Goal: Task Accomplishment & Management: Complete application form

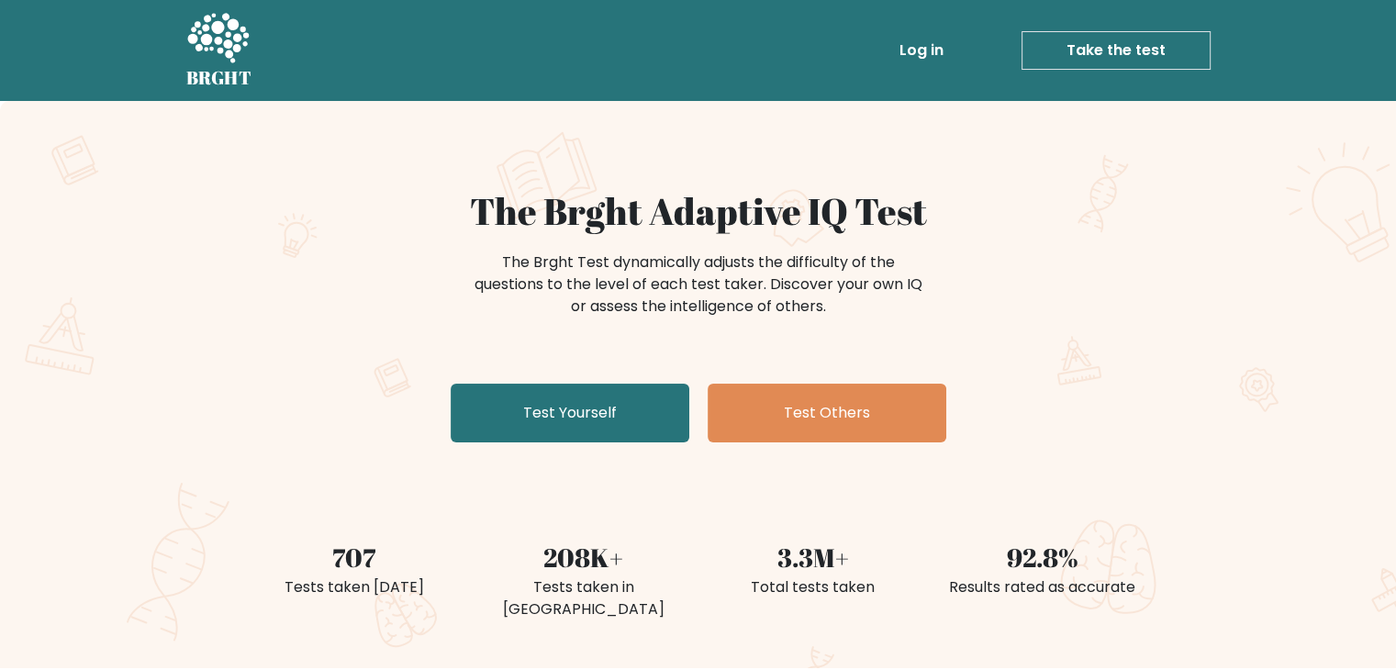
click at [1105, 45] on link "Take the test" at bounding box center [1116, 50] width 189 height 39
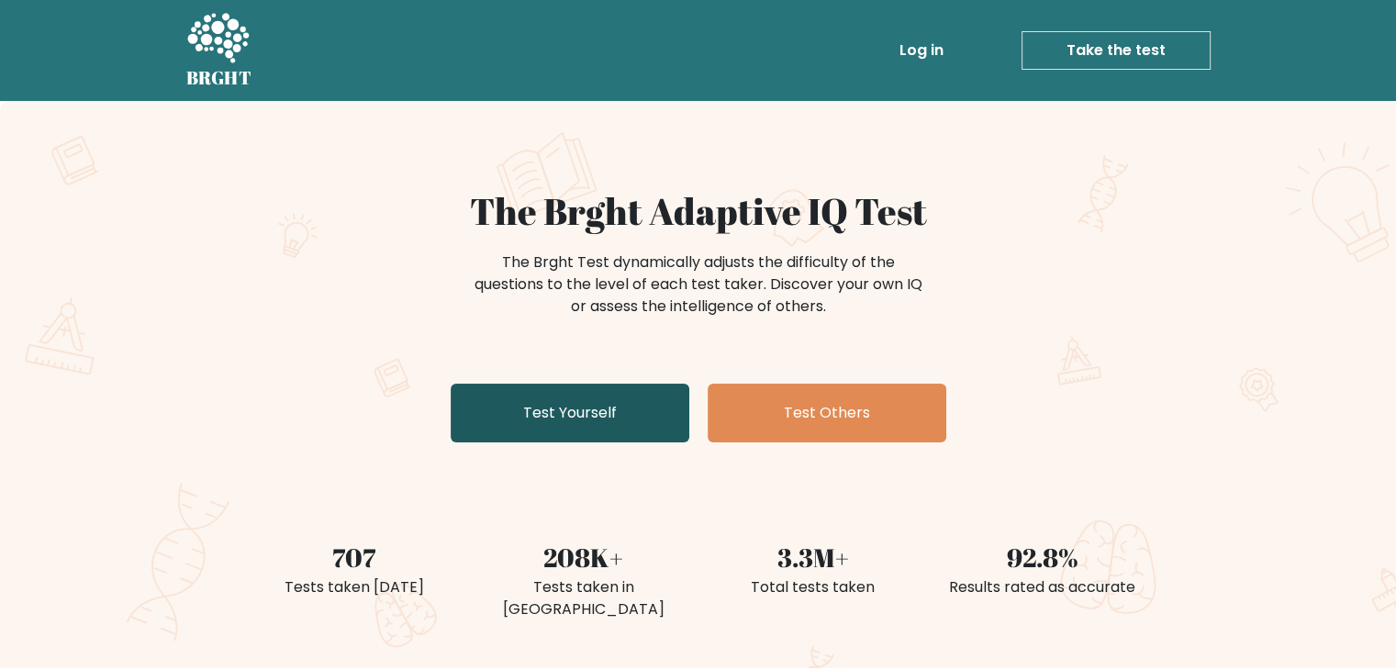
click at [598, 408] on link "Test Yourself" at bounding box center [570, 413] width 239 height 59
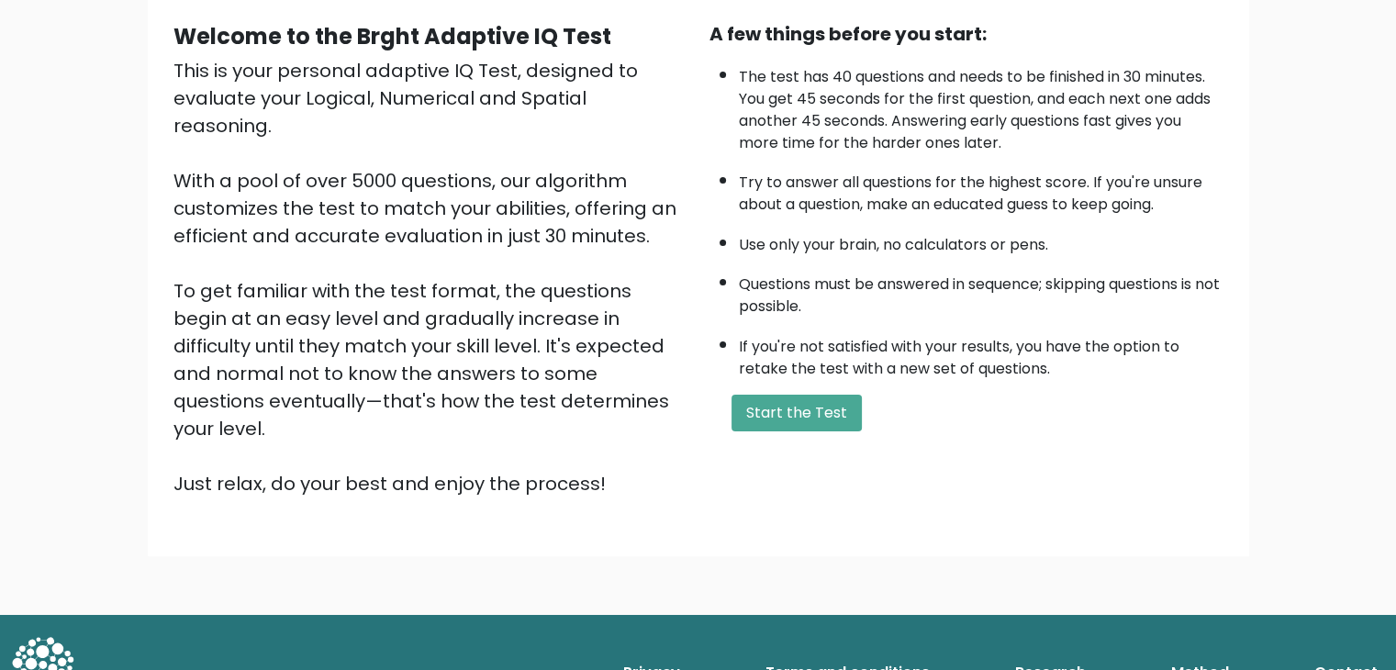
scroll to position [171, 0]
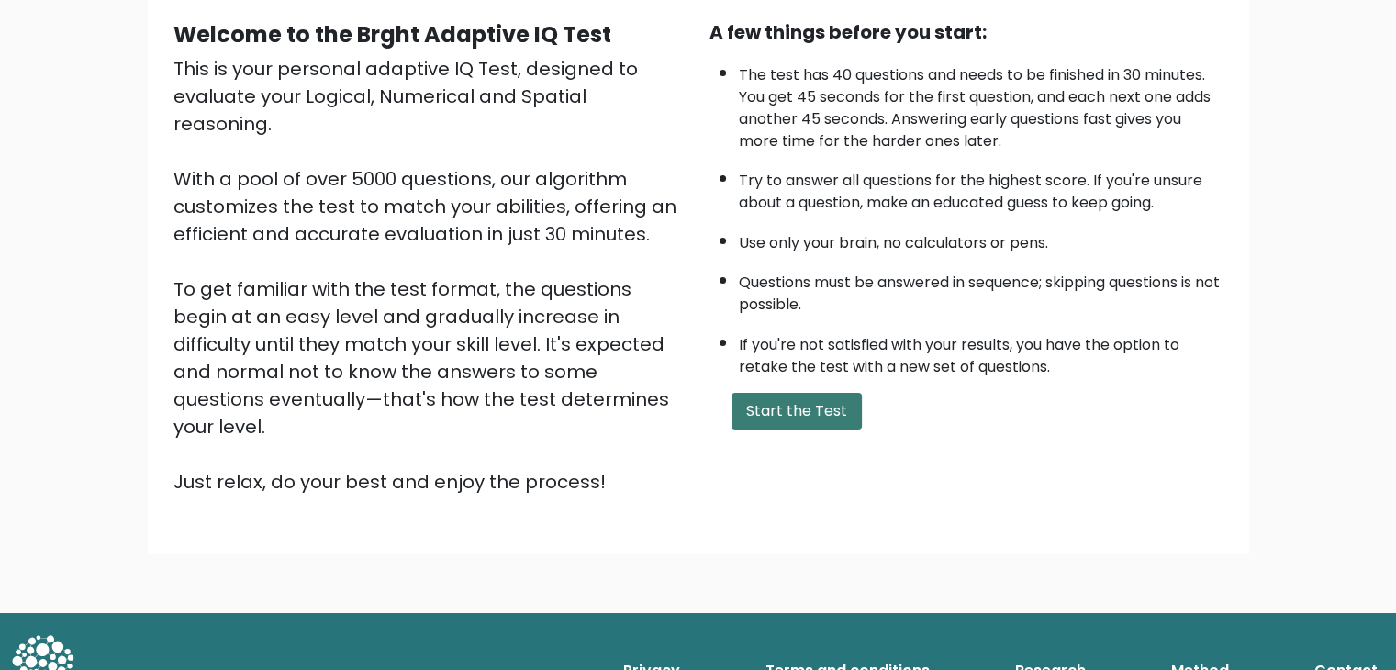
click at [815, 408] on button "Start the Test" at bounding box center [797, 411] width 130 height 37
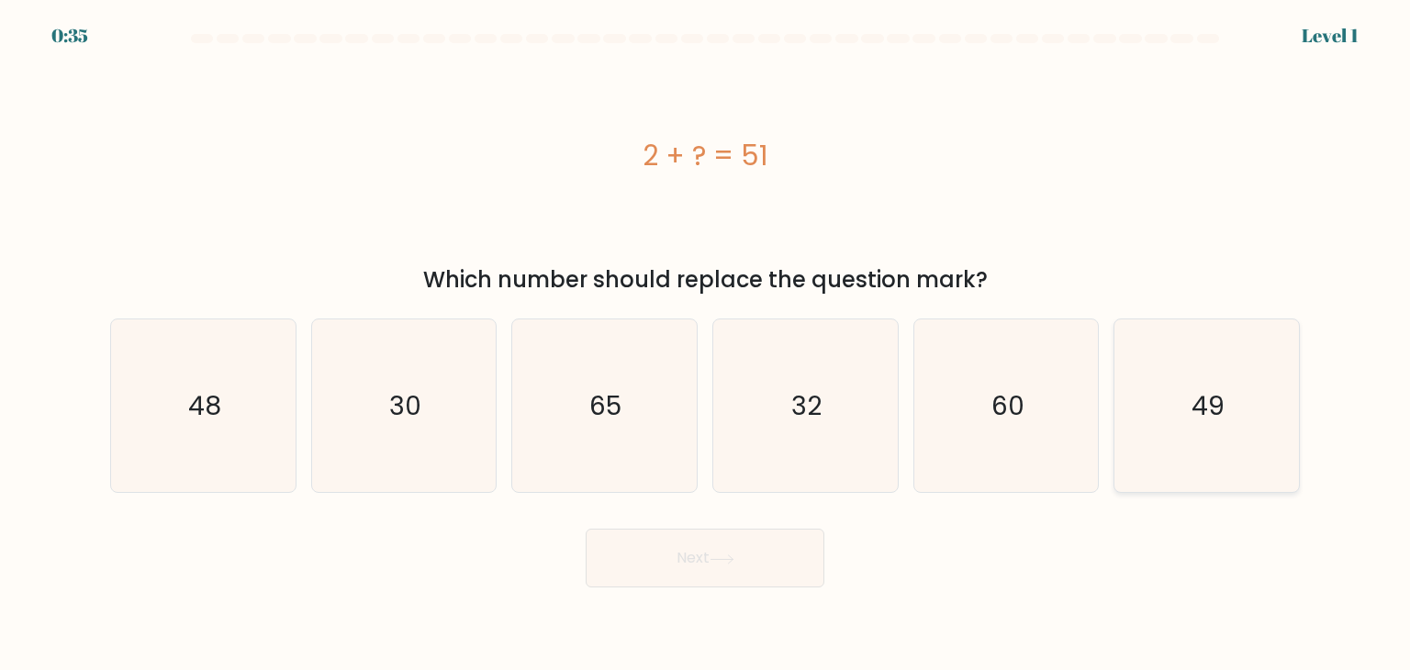
click at [1221, 460] on icon "49" at bounding box center [1206, 405] width 173 height 173
click at [706, 344] on input "f. 49" at bounding box center [705, 339] width 1 height 9
radio input "true"
click at [734, 563] on icon at bounding box center [721, 559] width 25 height 10
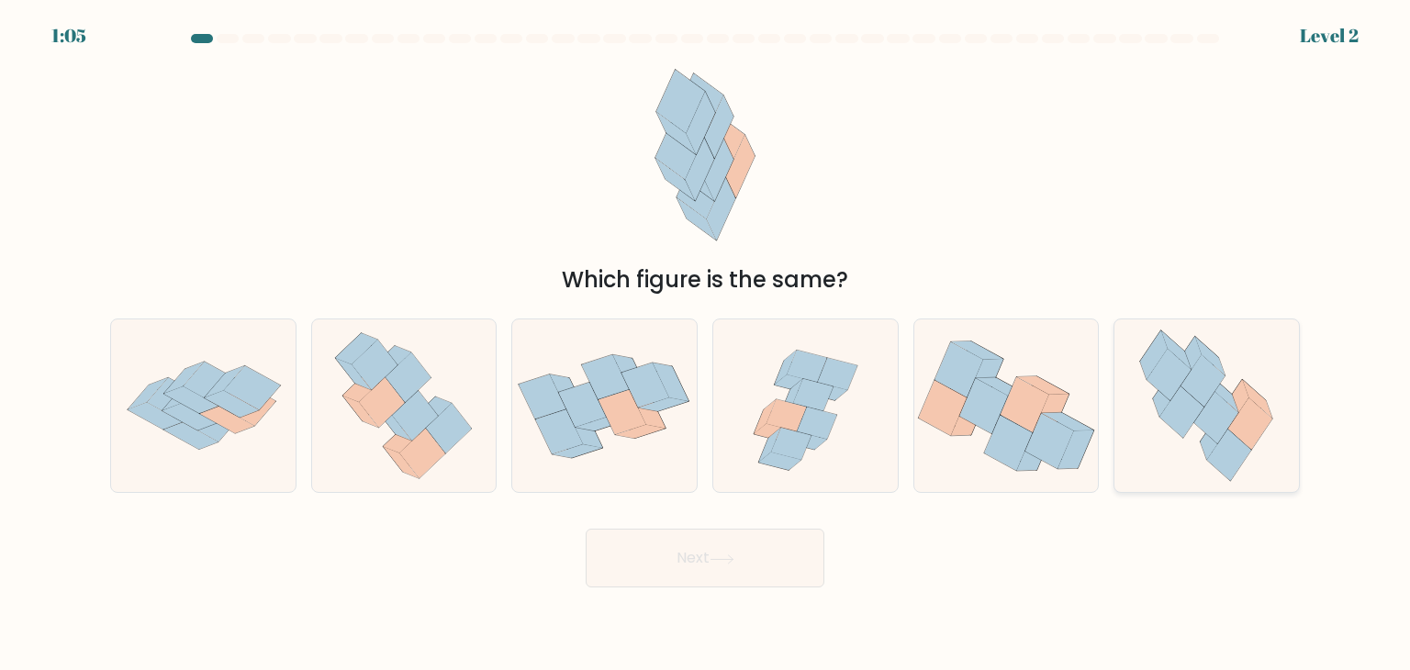
click at [1222, 434] on icon at bounding box center [1216, 417] width 44 height 51
click at [706, 344] on input "f." at bounding box center [705, 339] width 1 height 9
radio input "true"
click at [710, 560] on button "Next" at bounding box center [705, 558] width 239 height 59
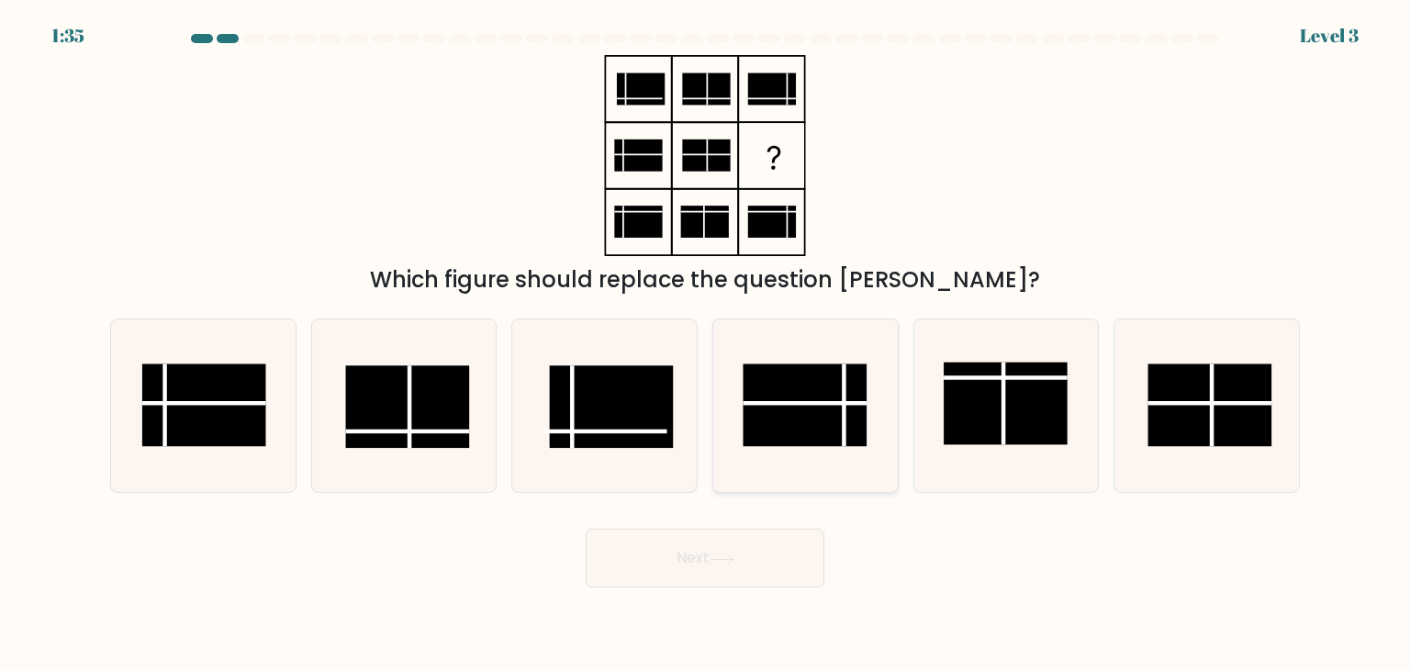
click at [787, 403] on line at bounding box center [805, 403] width 124 height 0
click at [706, 344] on input "d." at bounding box center [705, 339] width 1 height 9
radio input "true"
click at [759, 564] on button "Next" at bounding box center [705, 558] width 239 height 59
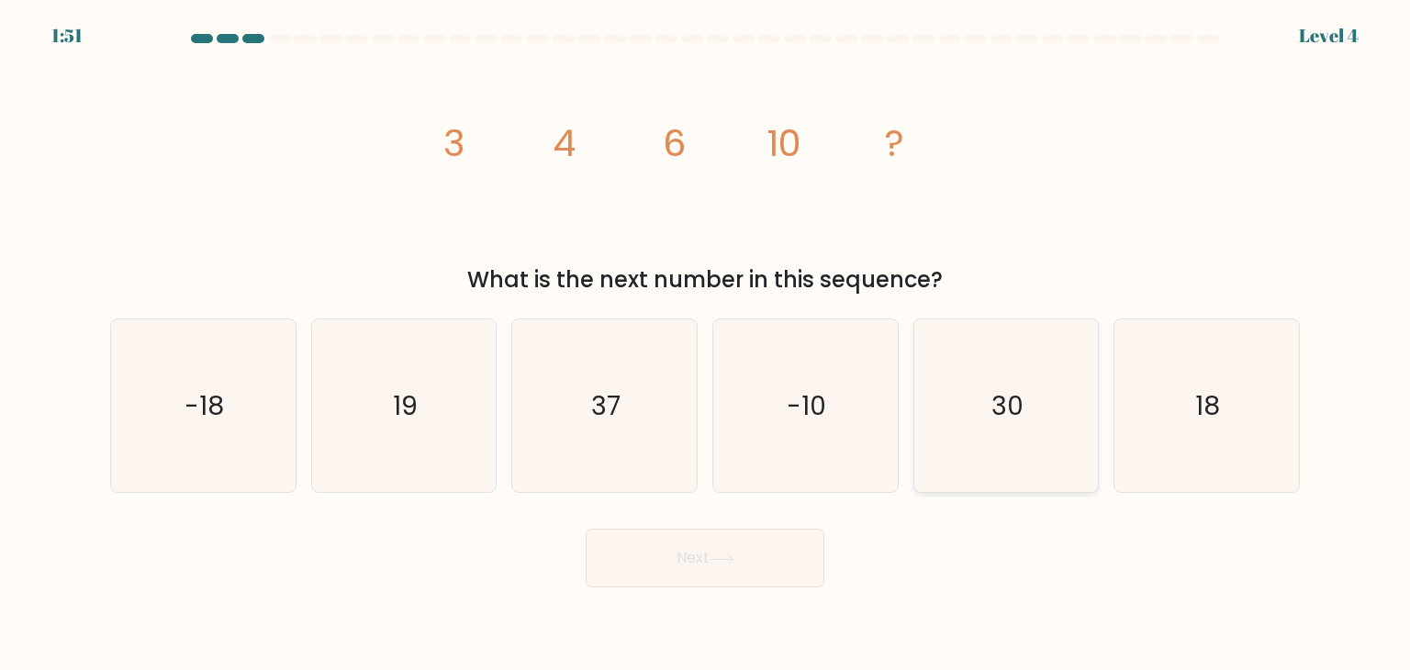
click at [1014, 441] on icon "30" at bounding box center [1006, 405] width 173 height 173
click at [706, 344] on input "e. 30" at bounding box center [705, 339] width 1 height 9
radio input "true"
click at [764, 564] on button "Next" at bounding box center [705, 558] width 239 height 59
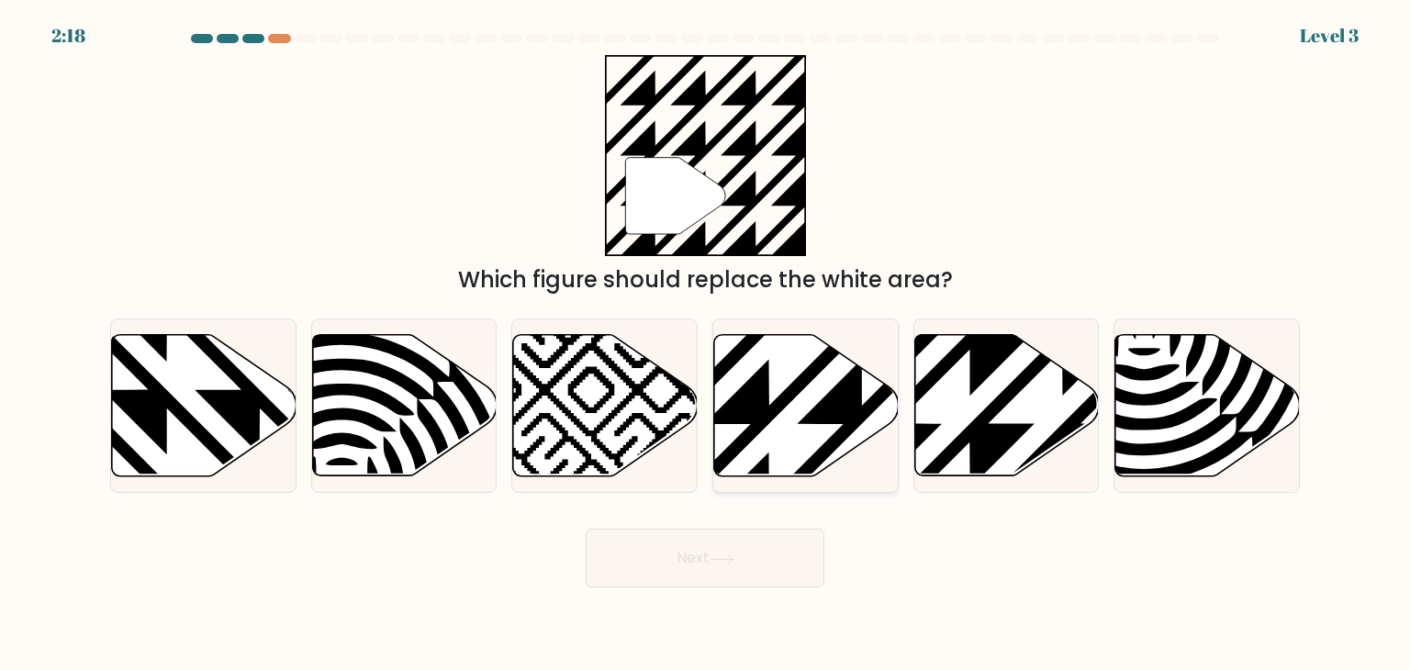
click at [808, 408] on icon at bounding box center [806, 405] width 184 height 141
click at [706, 344] on input "d." at bounding box center [705, 339] width 1 height 9
radio input "true"
click at [754, 565] on button "Next" at bounding box center [705, 558] width 239 height 59
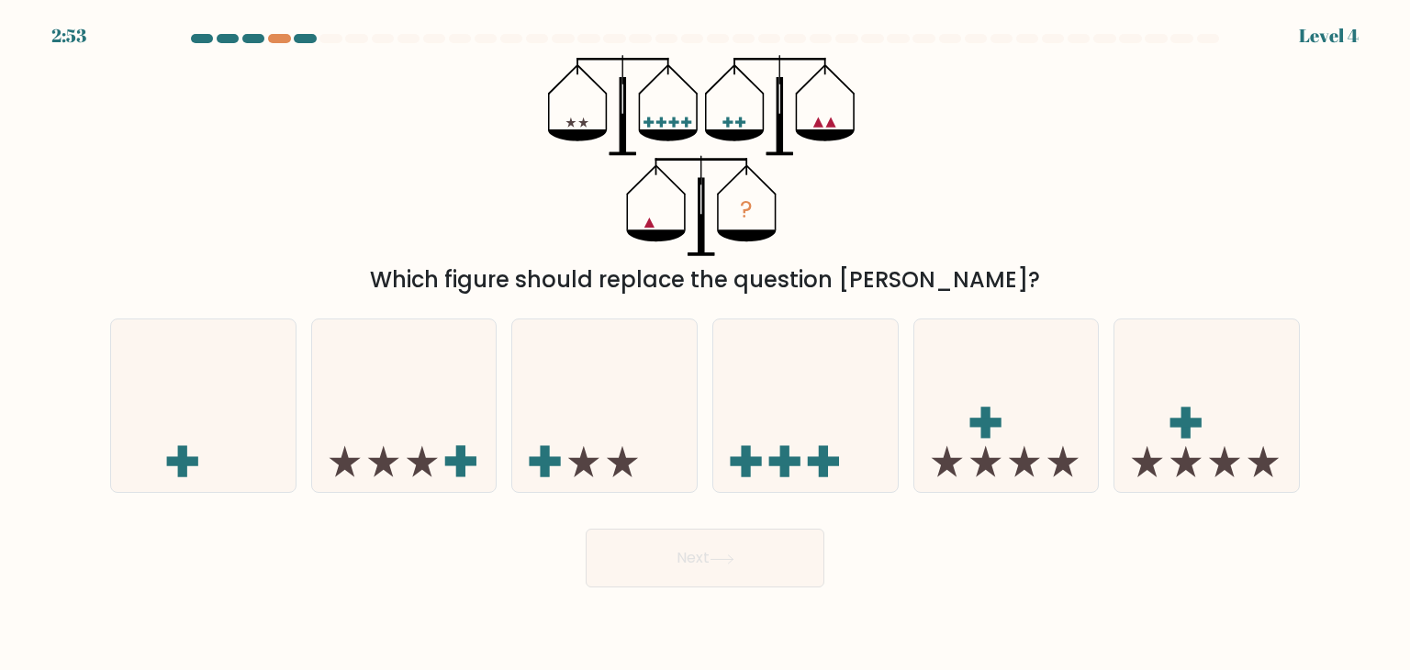
drag, startPoint x: 559, startPoint y: 279, endPoint x: 984, endPoint y: 280, distance: 425.0
click at [984, 280] on div "Which figure should replace the question mark?" at bounding box center [704, 279] width 1167 height 33
click at [218, 456] on icon at bounding box center [203, 406] width 184 height 152
click at [705, 344] on input "a." at bounding box center [705, 339] width 1 height 9
radio input "true"
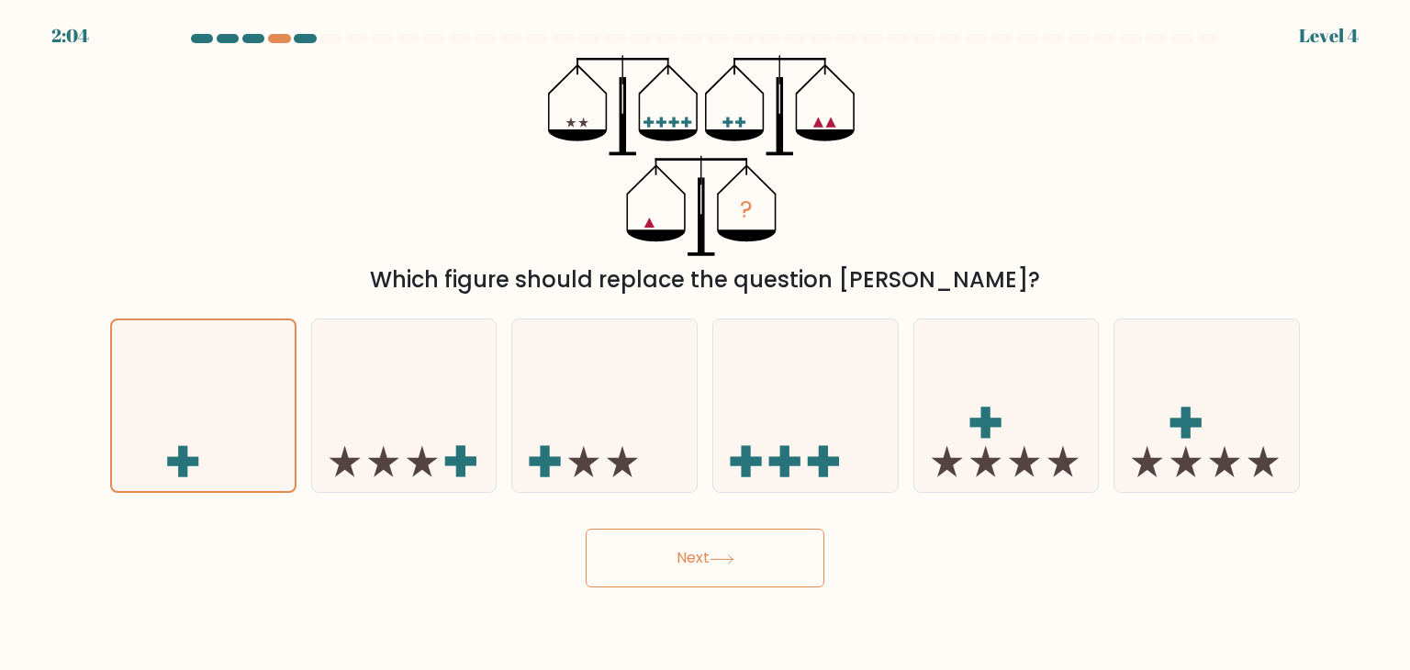
click at [706, 568] on button "Next" at bounding box center [705, 558] width 239 height 59
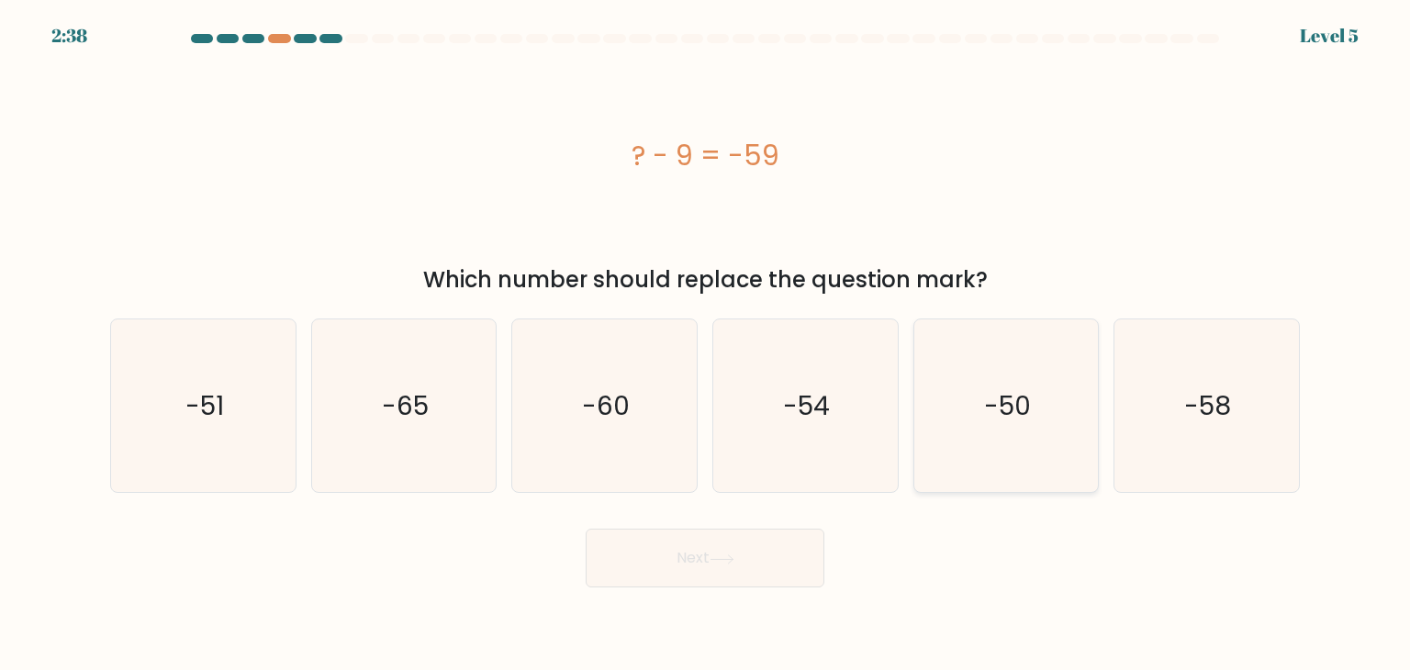
click at [1012, 430] on icon "-50" at bounding box center [1006, 405] width 173 height 173
click at [706, 344] on input "e. -50" at bounding box center [705, 339] width 1 height 9
radio input "true"
click at [700, 567] on button "Next" at bounding box center [705, 558] width 239 height 59
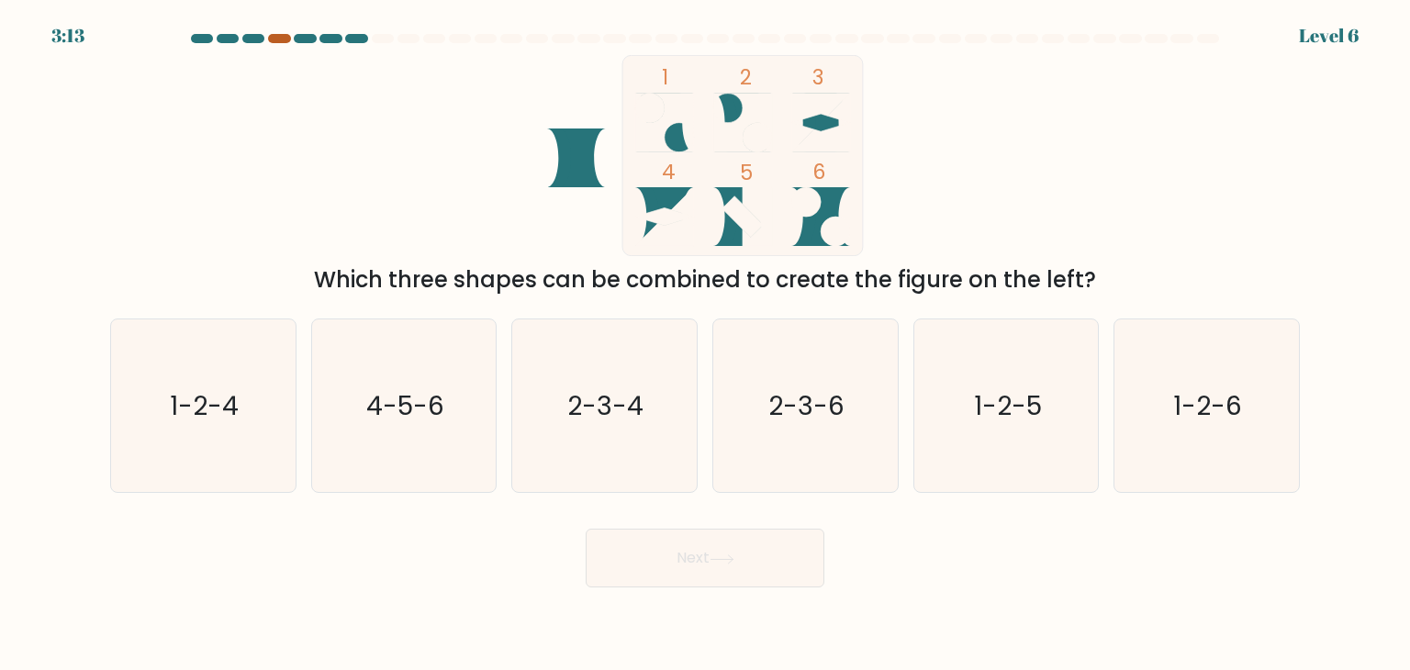
click at [279, 38] on div at bounding box center [279, 38] width 22 height 9
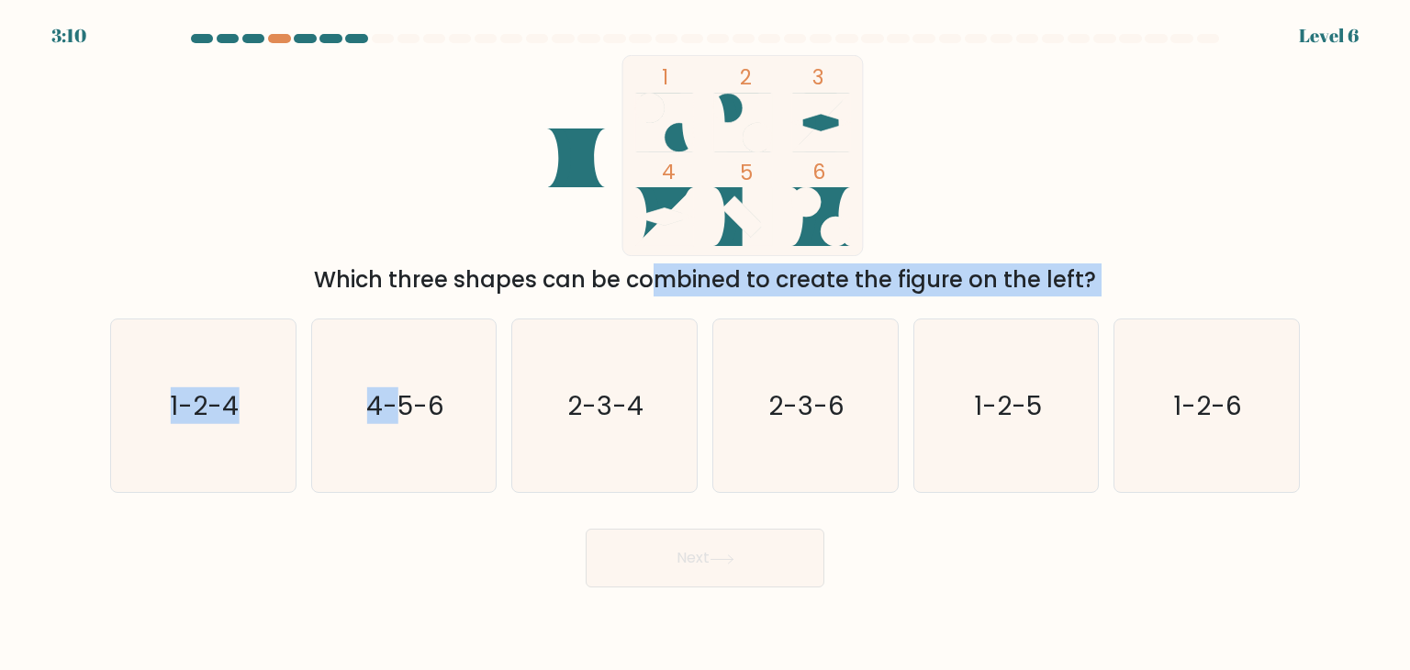
drag, startPoint x: 405, startPoint y: 299, endPoint x: 492, endPoint y: 279, distance: 89.5
click at [492, 279] on form at bounding box center [705, 310] width 1410 height 553
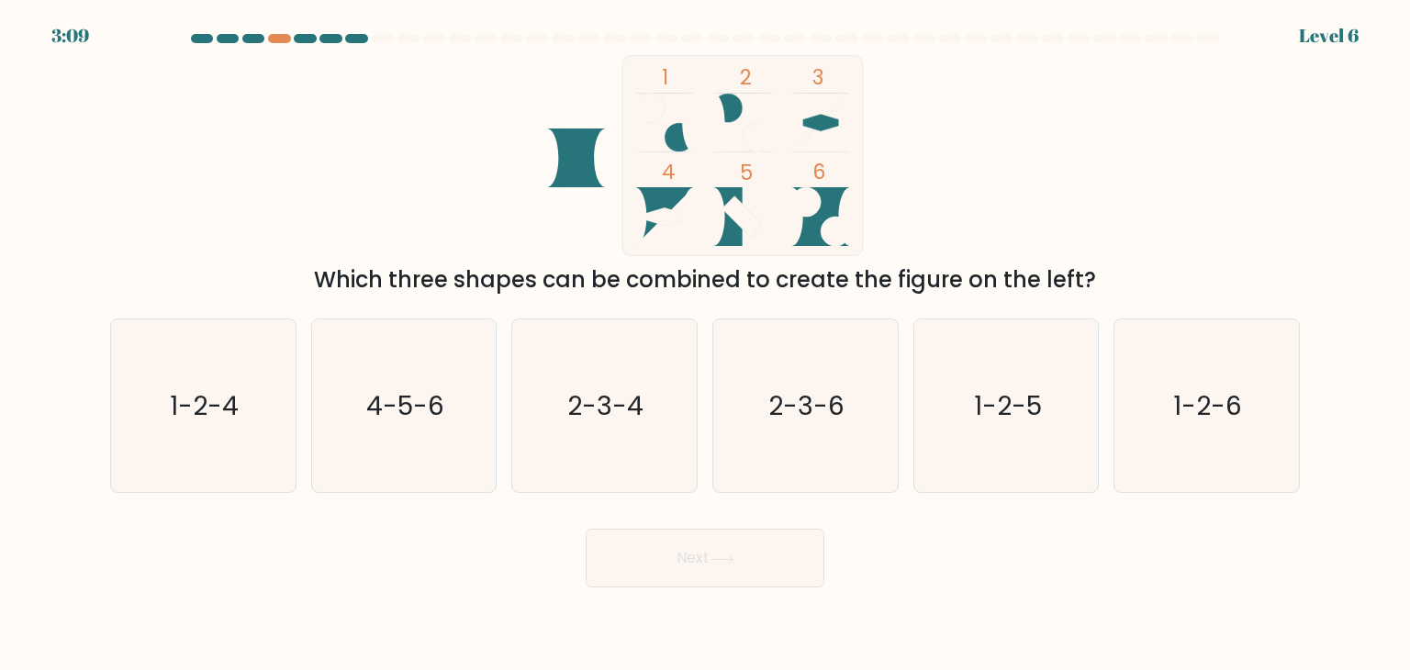
click at [441, 199] on div "1 2 3 4 5 6 Which three shapes can be combined to create the figure on the left?" at bounding box center [705, 175] width 1212 height 241
drag, startPoint x: 400, startPoint y: 276, endPoint x: 1128, endPoint y: 271, distance: 727.9
click at [1128, 271] on div "Which three shapes can be combined to create the figure on the left?" at bounding box center [704, 279] width 1167 height 33
click at [322, 281] on div "Which three shapes can be combined to create the figure on the left?" at bounding box center [704, 279] width 1167 height 33
drag, startPoint x: 318, startPoint y: 275, endPoint x: 1109, endPoint y: 269, distance: 790.3
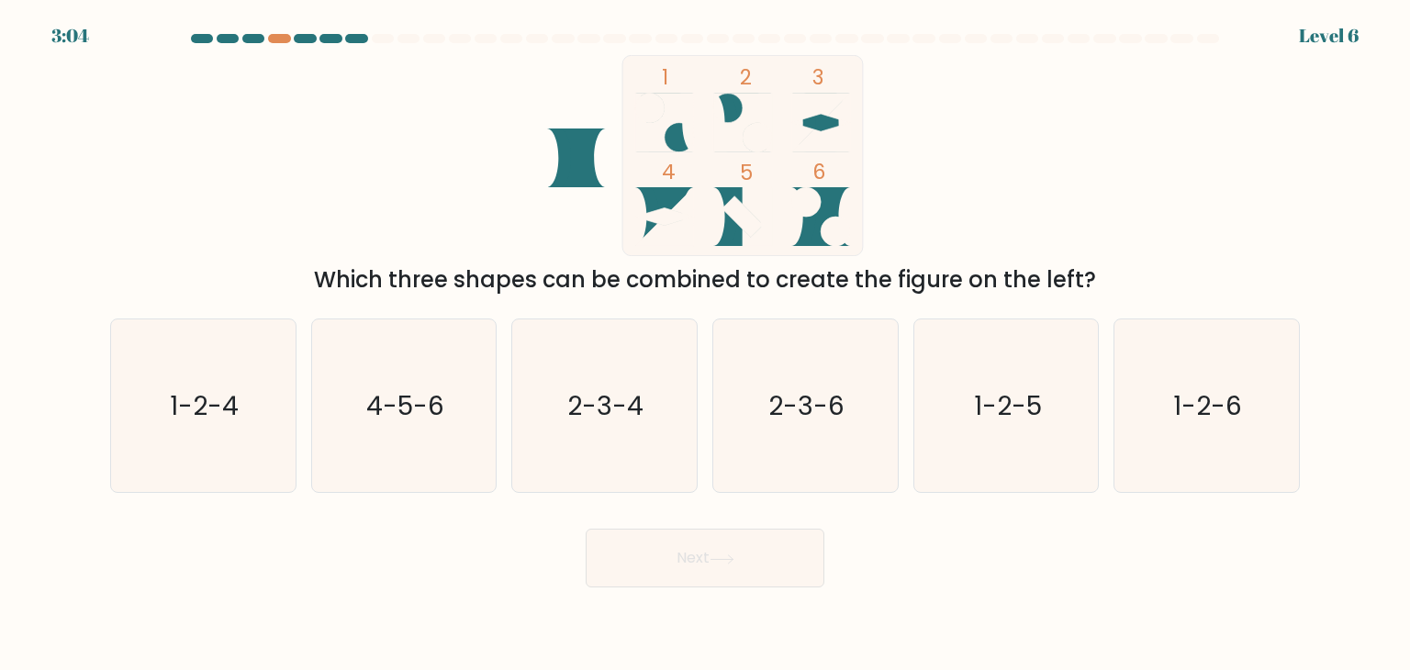
click at [1109, 269] on div "Which three shapes can be combined to create the figure on the left?" at bounding box center [704, 279] width 1167 height 33
click at [1079, 164] on div "1 2 3 4 5 6 Which three shapes can be combined to create the figure on the left?" at bounding box center [705, 175] width 1212 height 241
click at [1204, 416] on text "1-2-6" at bounding box center [1208, 405] width 69 height 37
click at [706, 344] on input "f. 1-2-6" at bounding box center [705, 339] width 1 height 9
radio input "true"
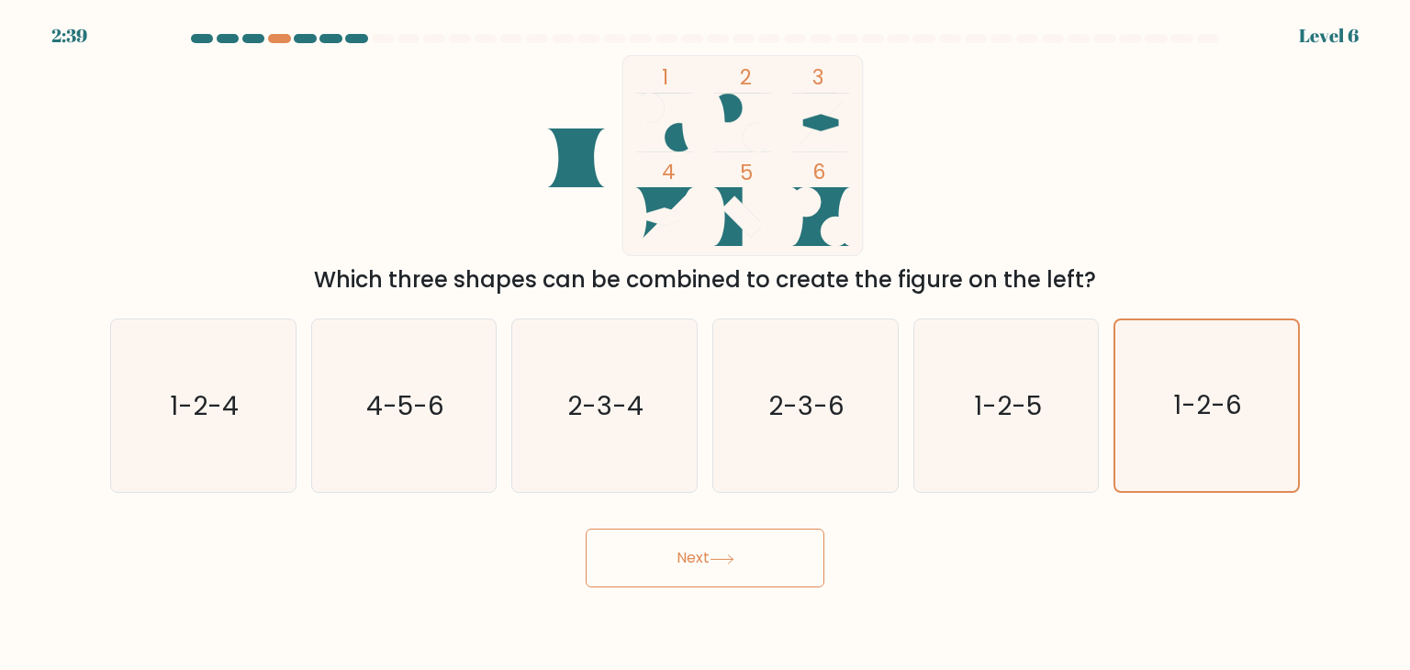
click at [752, 564] on button "Next" at bounding box center [705, 558] width 239 height 59
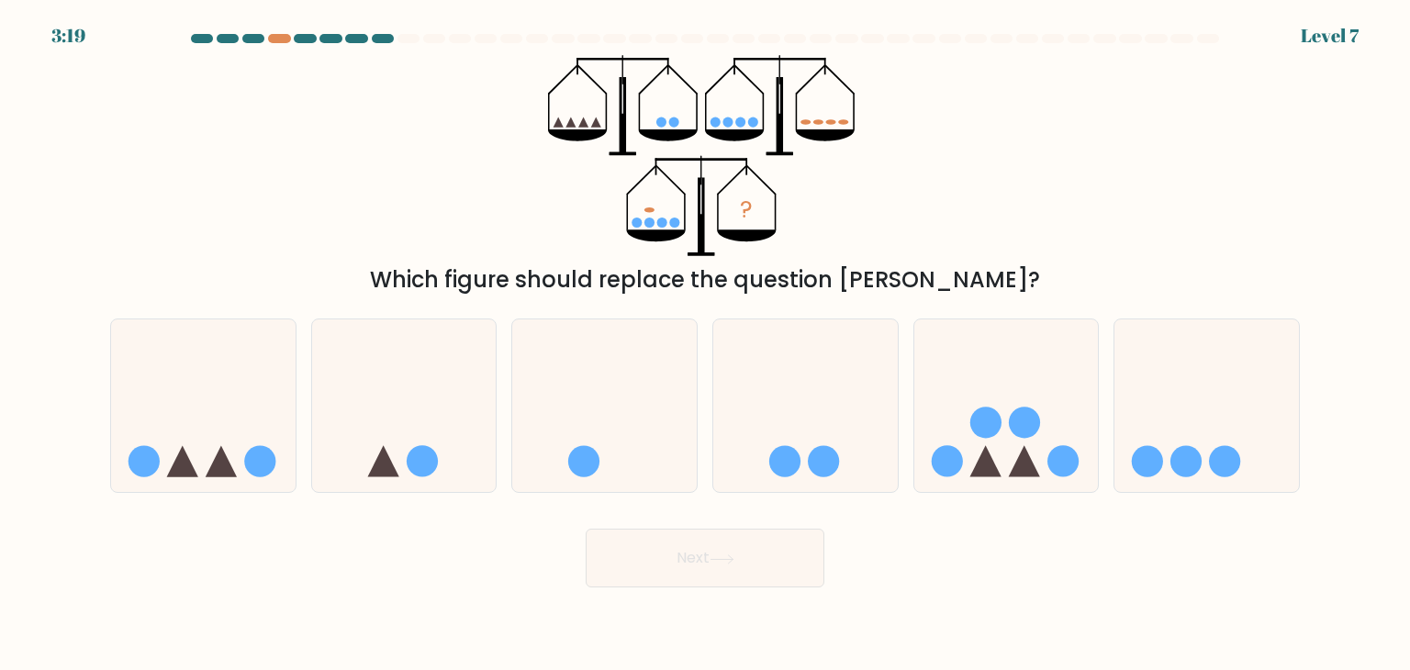
drag, startPoint x: 584, startPoint y: 278, endPoint x: 1024, endPoint y: 293, distance: 440.8
click at [1024, 293] on div "Which figure should replace the question mark?" at bounding box center [704, 279] width 1167 height 33
click at [992, 438] on icon at bounding box center [1006, 406] width 184 height 152
click at [706, 344] on input "e." at bounding box center [705, 339] width 1 height 9
radio input "true"
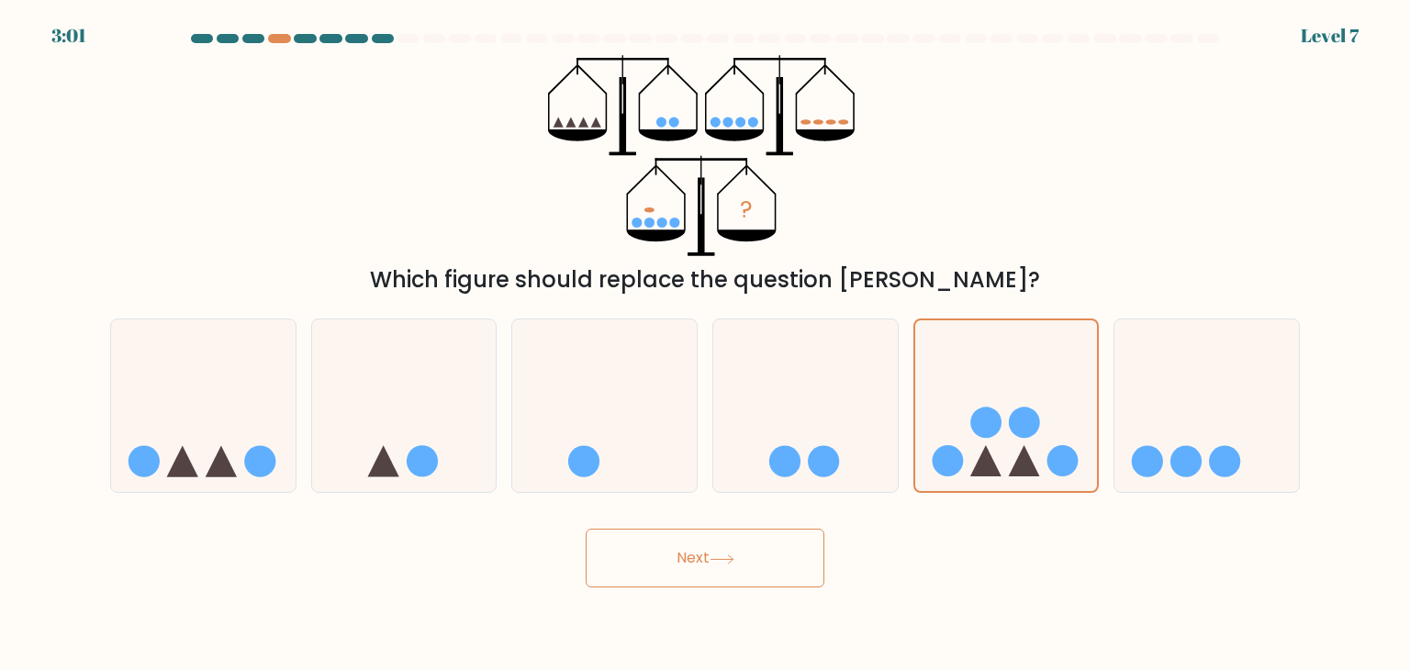
click at [764, 563] on button "Next" at bounding box center [705, 558] width 239 height 59
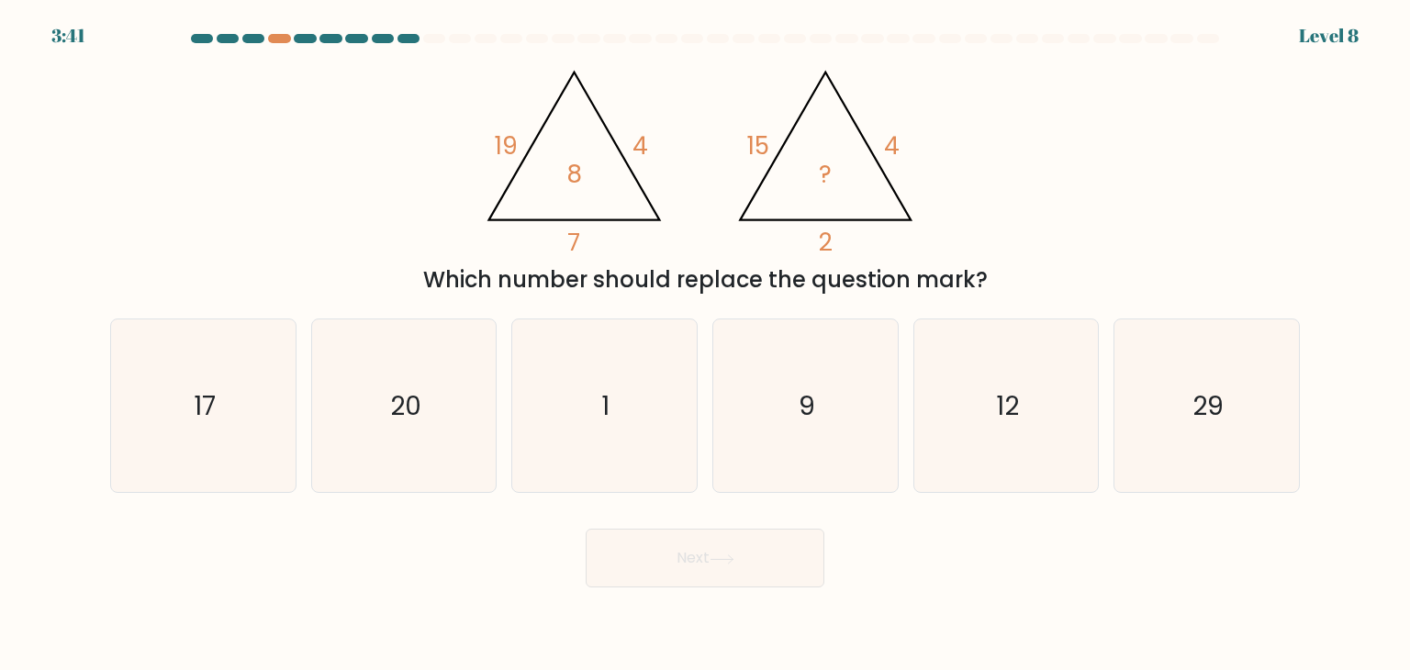
drag, startPoint x: 508, startPoint y: 285, endPoint x: 997, endPoint y: 291, distance: 488.3
click at [997, 291] on div "Which number should replace the question mark?" at bounding box center [704, 279] width 1167 height 33
click at [418, 202] on div "@import url('https://fonts.googleapis.com/css?family=Abril+Fatface:400,100,100i…" at bounding box center [705, 175] width 1212 height 241
click at [827, 386] on icon "9" at bounding box center [805, 405] width 173 height 173
click at [706, 344] on input "d. 9" at bounding box center [705, 339] width 1 height 9
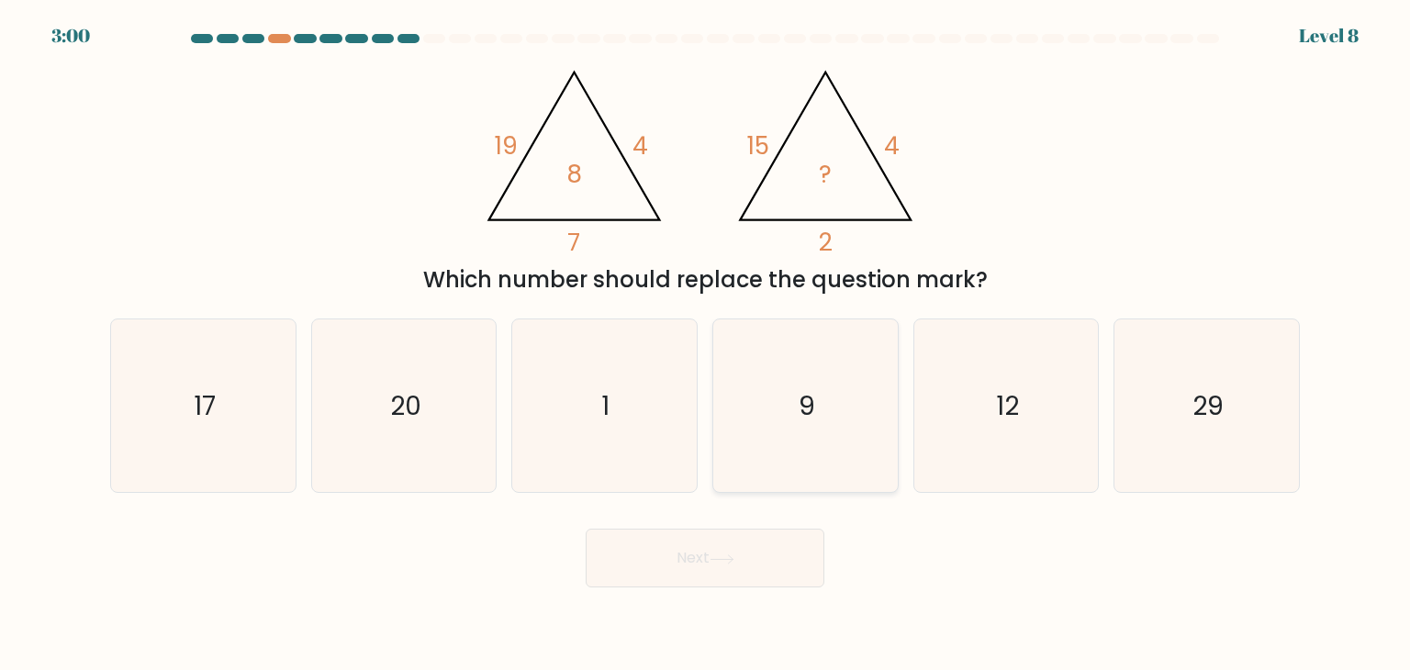
radio input "true"
click at [767, 552] on button "Next" at bounding box center [705, 558] width 239 height 59
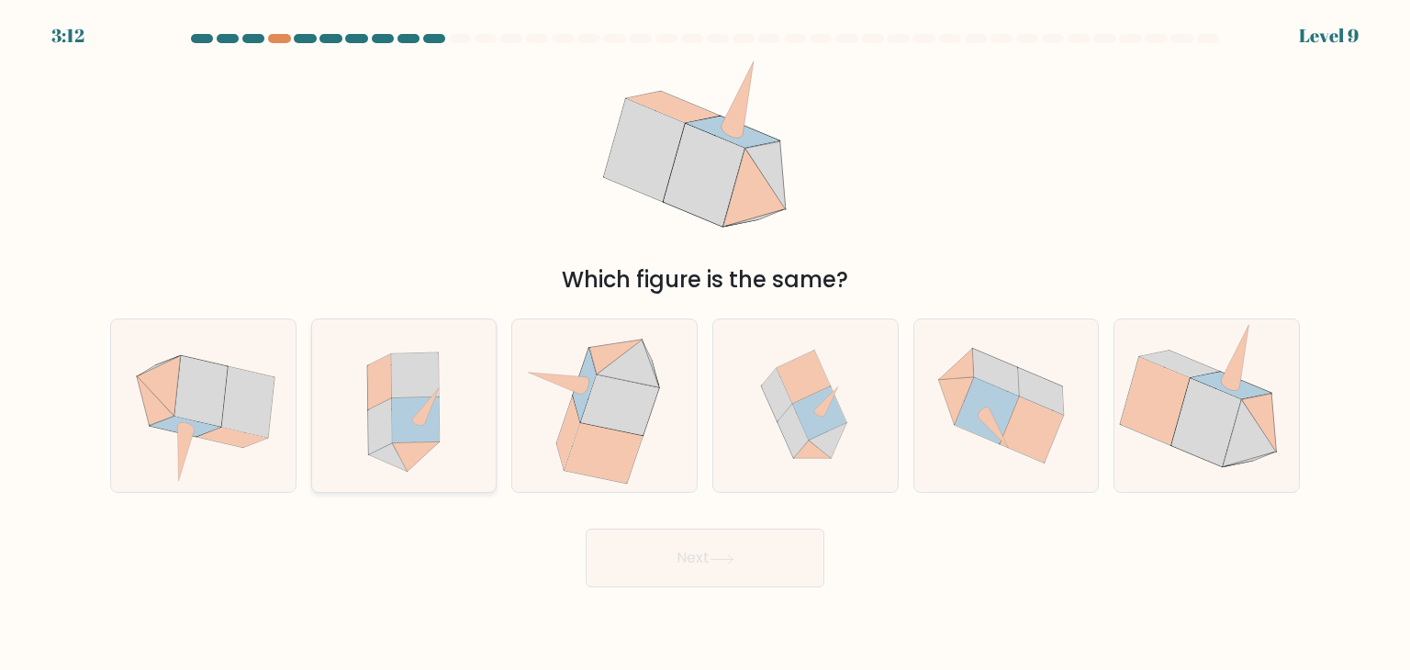
click at [436, 456] on icon at bounding box center [404, 405] width 158 height 173
click at [705, 344] on input "b." at bounding box center [705, 339] width 1 height 9
radio input "true"
click at [723, 560] on icon at bounding box center [721, 559] width 25 height 10
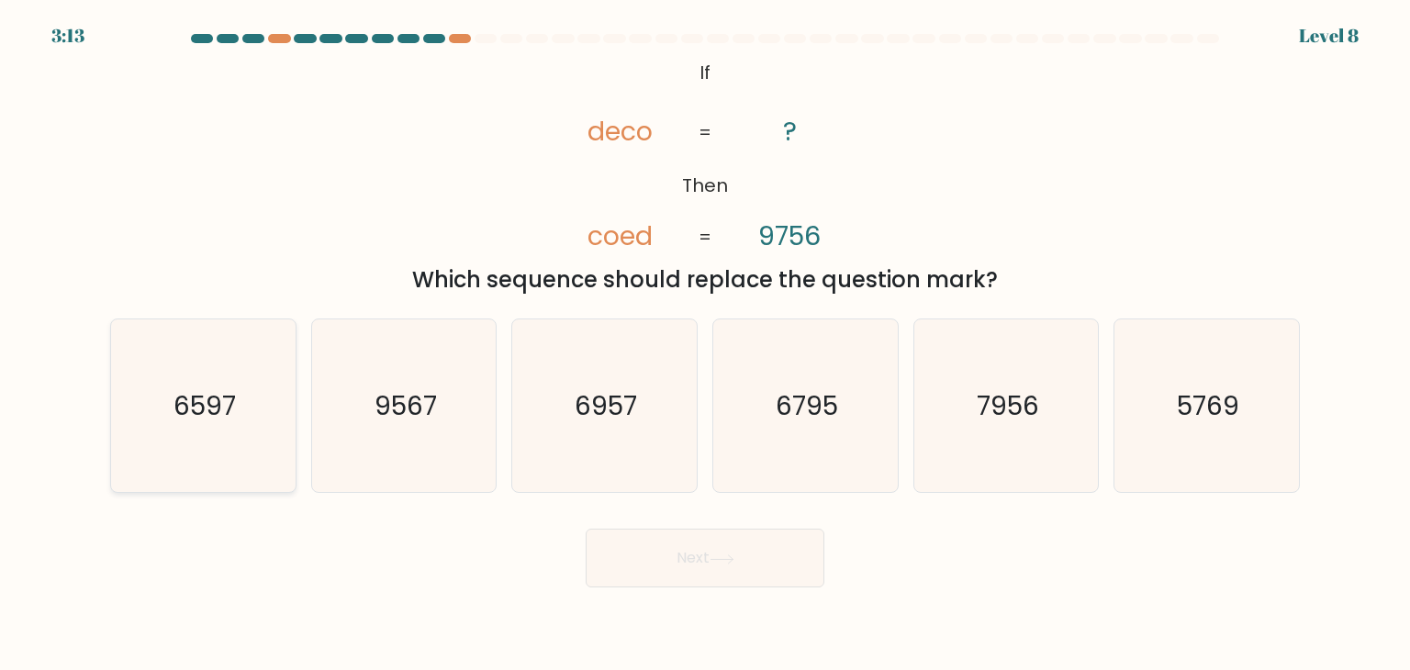
click at [238, 414] on icon "6597" at bounding box center [203, 405] width 173 height 173
click at [705, 344] on input "a. 6597" at bounding box center [705, 339] width 1 height 9
radio input "true"
click at [709, 574] on button "Next" at bounding box center [705, 558] width 239 height 59
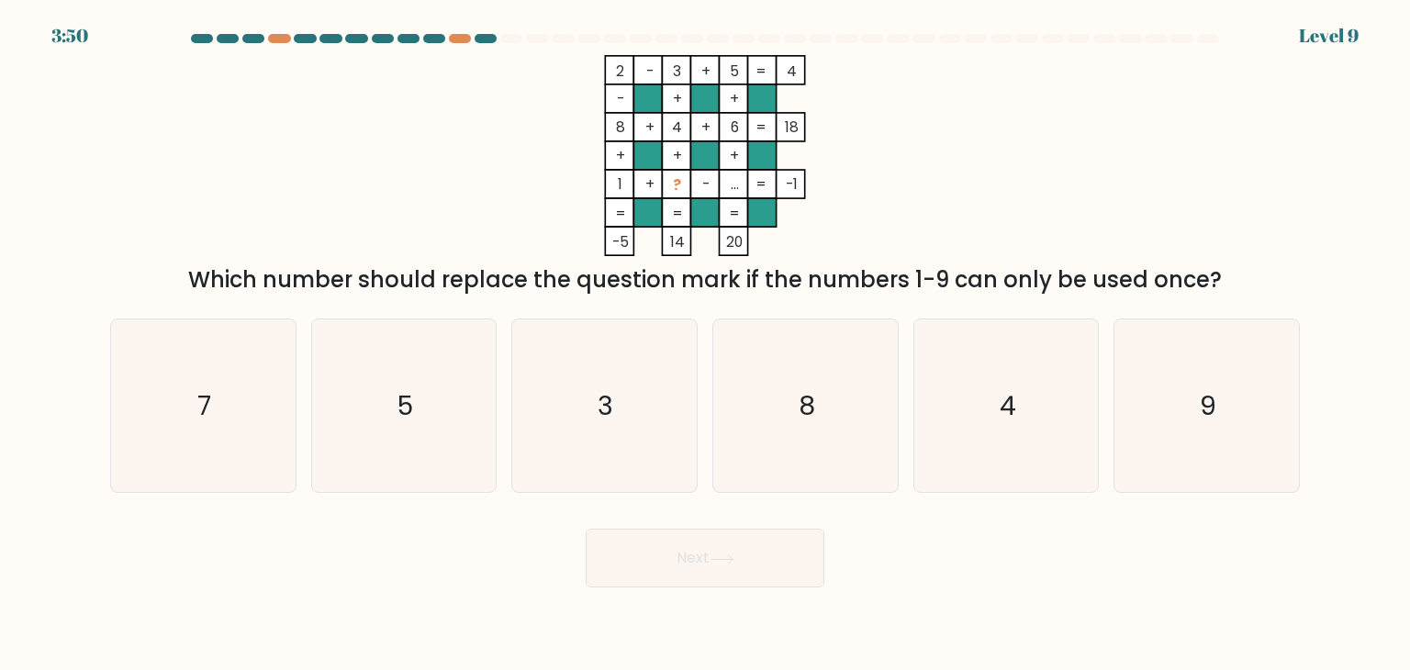
drag, startPoint x: 469, startPoint y: 274, endPoint x: 1270, endPoint y: 291, distance: 801.5
click at [1270, 291] on div "Which number should replace the question mark if the numbers 1-9 can only be us…" at bounding box center [704, 279] width 1167 height 33
drag, startPoint x: 307, startPoint y: 273, endPoint x: 1247, endPoint y: 276, distance: 939.9
click at [1247, 276] on div "Which number should replace the question mark if the numbers 1-9 can only be us…" at bounding box center [704, 279] width 1167 height 33
drag, startPoint x: 485, startPoint y: 188, endPoint x: 477, endPoint y: 195, distance: 10.4
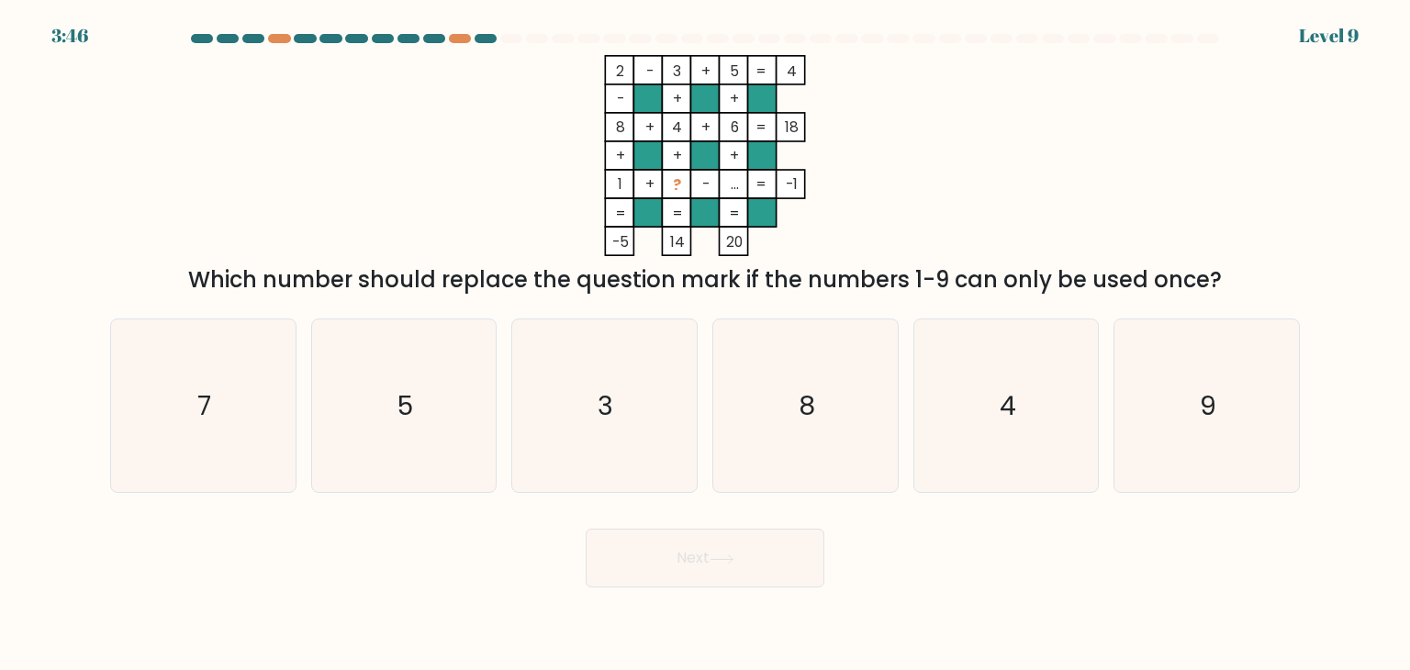
click at [486, 190] on icon "2 - 3 + 5 4 - + + 8 + 4 + 6 18 + + + 1 + ? - ... = -1 = = = = -5 14 20 =" at bounding box center [705, 155] width 551 height 201
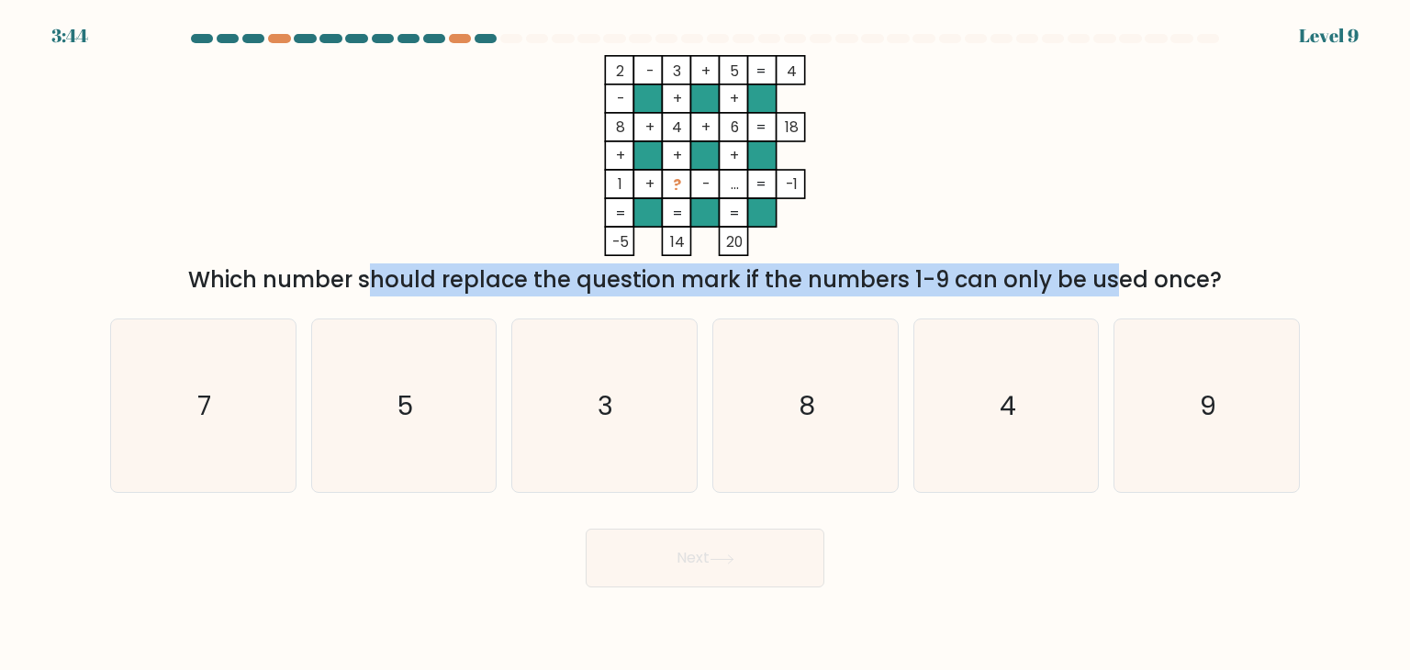
drag, startPoint x: 195, startPoint y: 277, endPoint x: 955, endPoint y: 278, distance: 759.0
click at [955, 278] on div "Which number should replace the question mark if the numbers 1-9 can only be us…" at bounding box center [704, 279] width 1167 height 33
drag, startPoint x: 1117, startPoint y: 274, endPoint x: 1260, endPoint y: 285, distance: 143.7
click at [1260, 285] on div "Which number should replace the question mark if the numbers 1-9 can only be us…" at bounding box center [704, 279] width 1167 height 33
drag, startPoint x: 340, startPoint y: 287, endPoint x: 1257, endPoint y: 295, distance: 916.9
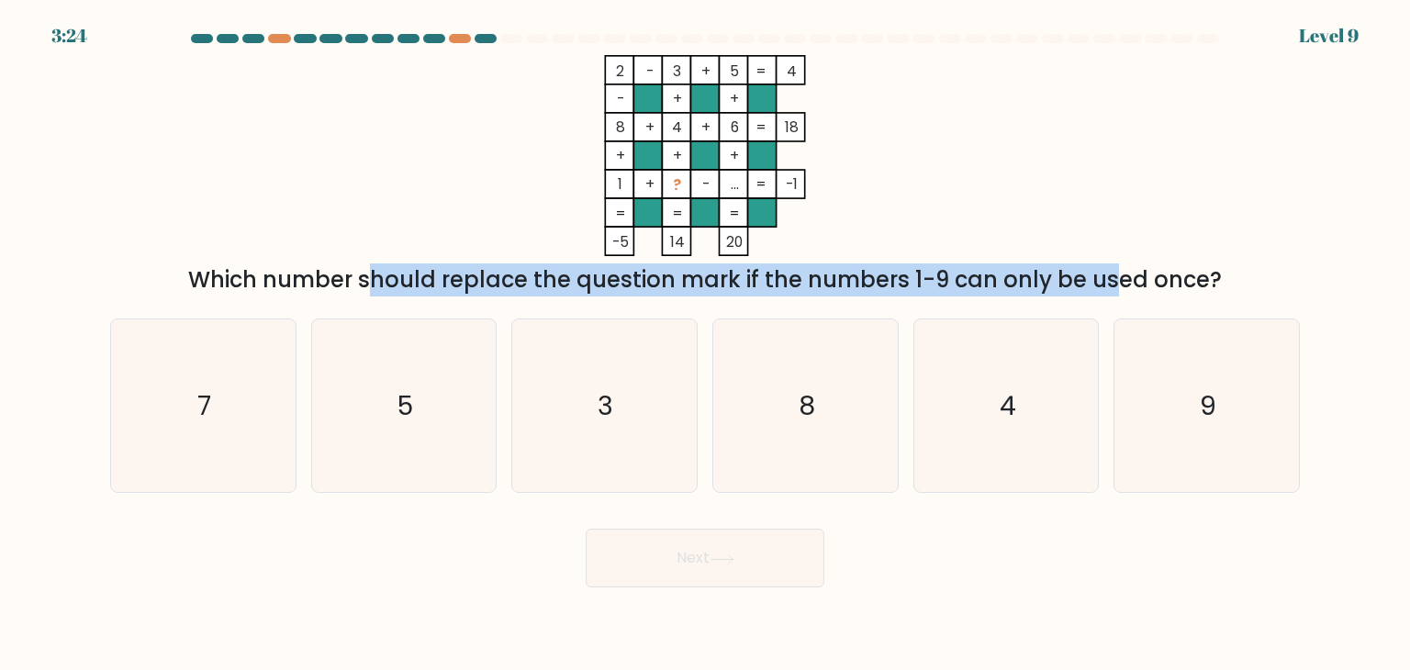
click at [1257, 295] on div "Which number should replace the question mark if the numbers 1-9 can only be us…" at bounding box center [704, 279] width 1167 height 33
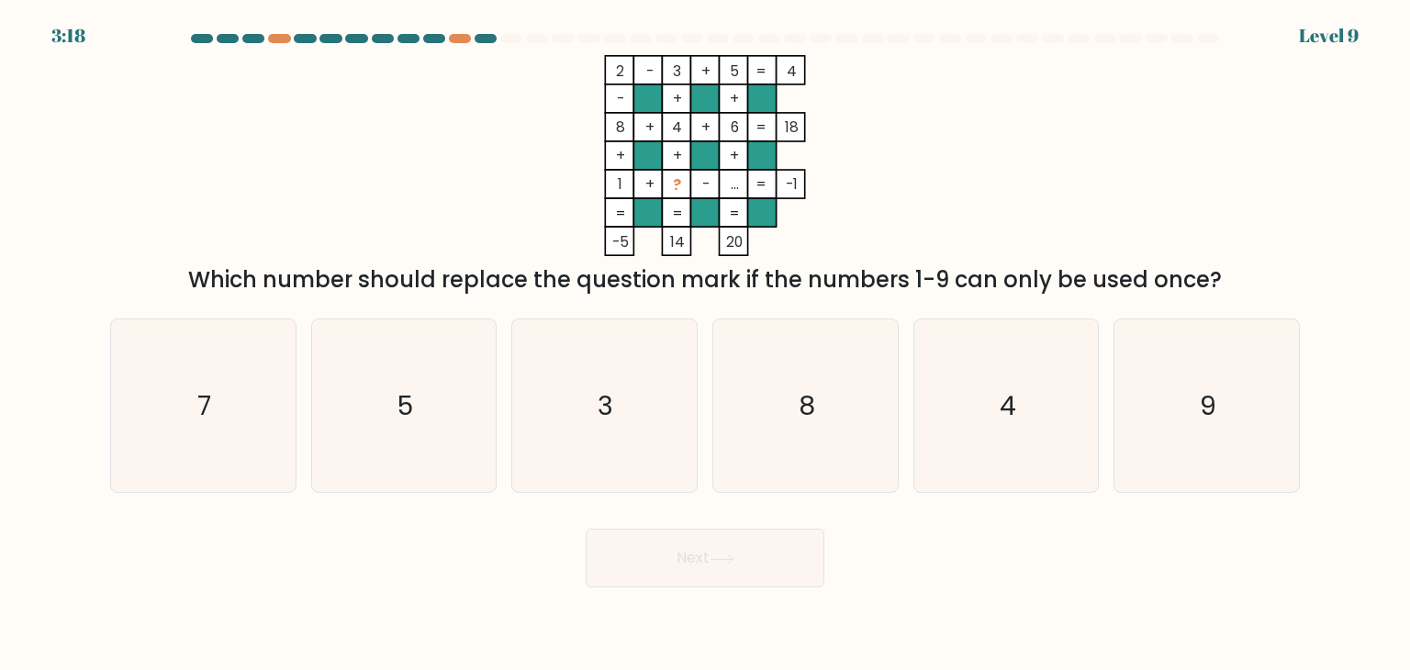
click at [966, 117] on icon "2 - 3 + 5 4 - + + 8 + 4 + 6 18 + + + 1 + ? - ... = -1 = = = = -5 14 20 =" at bounding box center [705, 155] width 551 height 201
click at [222, 419] on icon "7" at bounding box center [203, 405] width 173 height 173
click at [705, 344] on input "a. 7" at bounding box center [705, 339] width 1 height 9
radio input "true"
click at [695, 575] on button "Next" at bounding box center [705, 558] width 239 height 59
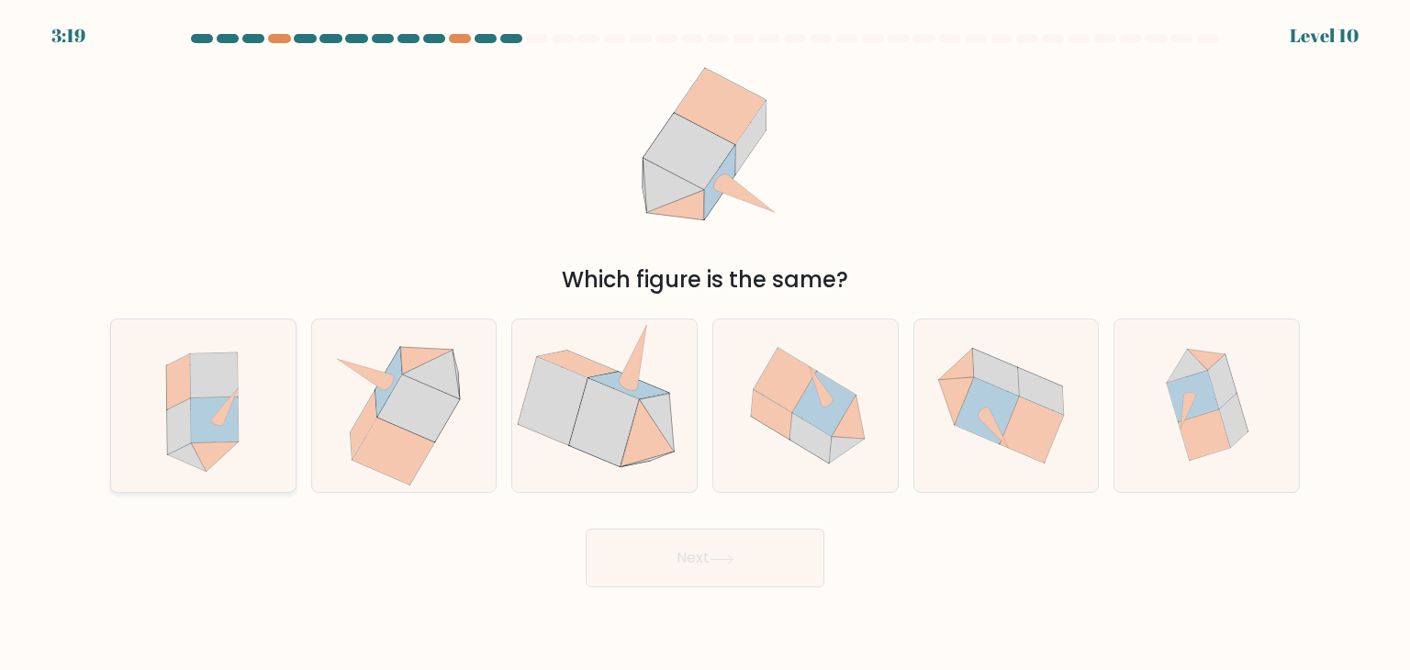
click at [230, 430] on icon at bounding box center [215, 420] width 48 height 46
click at [705, 344] on input "a." at bounding box center [705, 339] width 1 height 9
radio input "true"
click at [624, 561] on button "Next" at bounding box center [705, 558] width 239 height 59
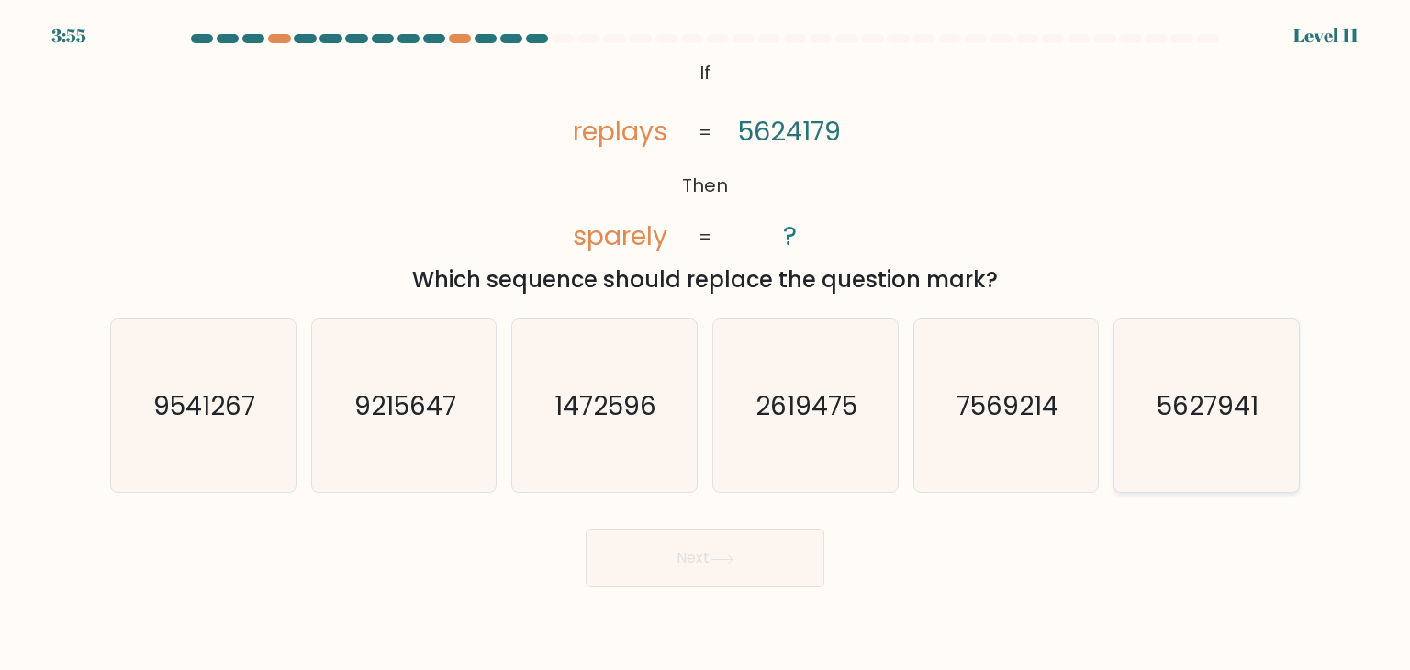
click at [1215, 409] on text "5627941" at bounding box center [1208, 405] width 102 height 37
click at [706, 344] on input "f. 5627941" at bounding box center [705, 339] width 1 height 9
radio input "true"
click at [426, 409] on text "9215647" at bounding box center [405, 405] width 102 height 37
click at [705, 344] on input "b. 9215647" at bounding box center [705, 339] width 1 height 9
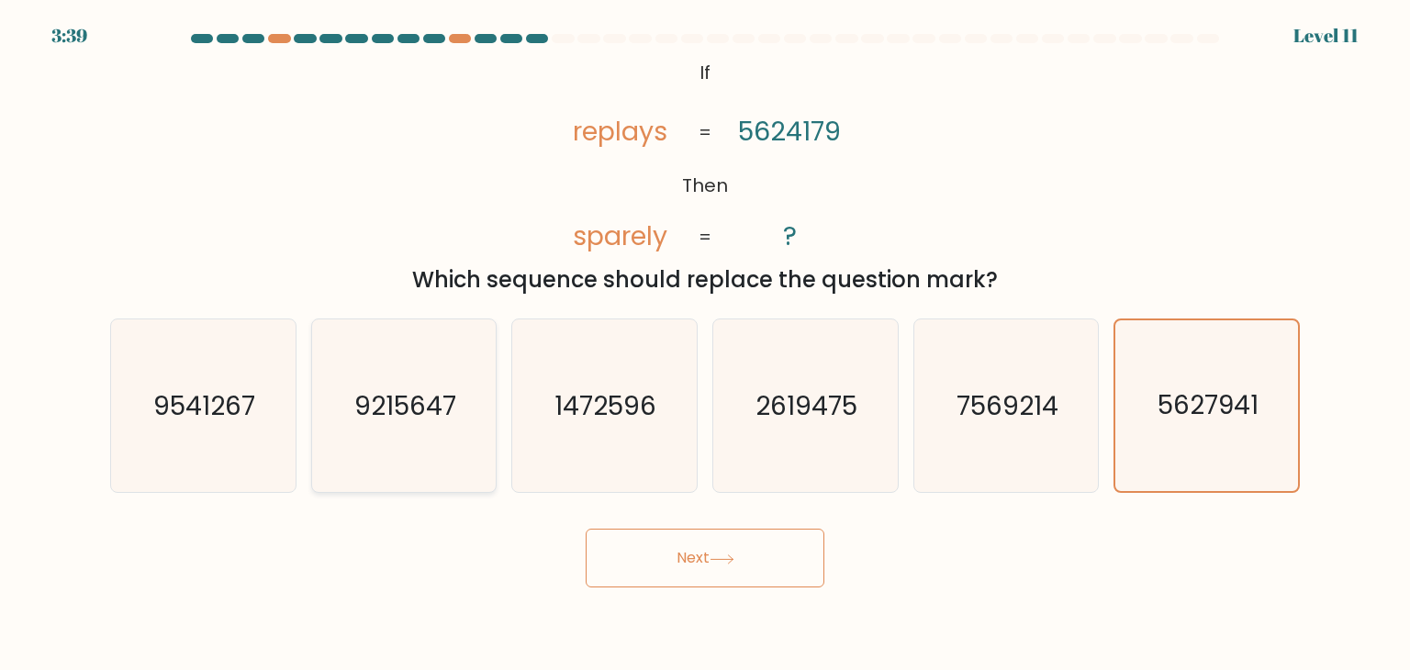
radio input "true"
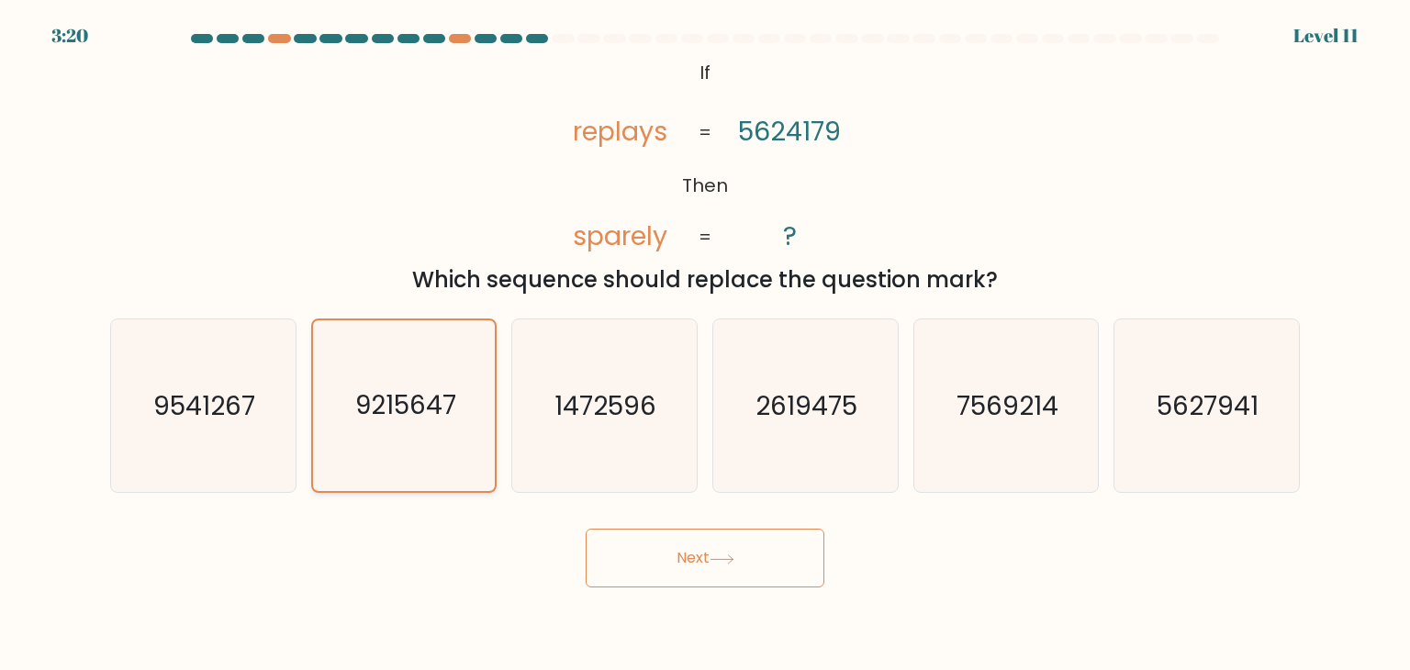
click at [407, 413] on text "9215647" at bounding box center [405, 406] width 101 height 36
click at [705, 344] on input "b. 9215647" at bounding box center [705, 339] width 1 height 9
click at [700, 555] on button "Next" at bounding box center [705, 558] width 239 height 59
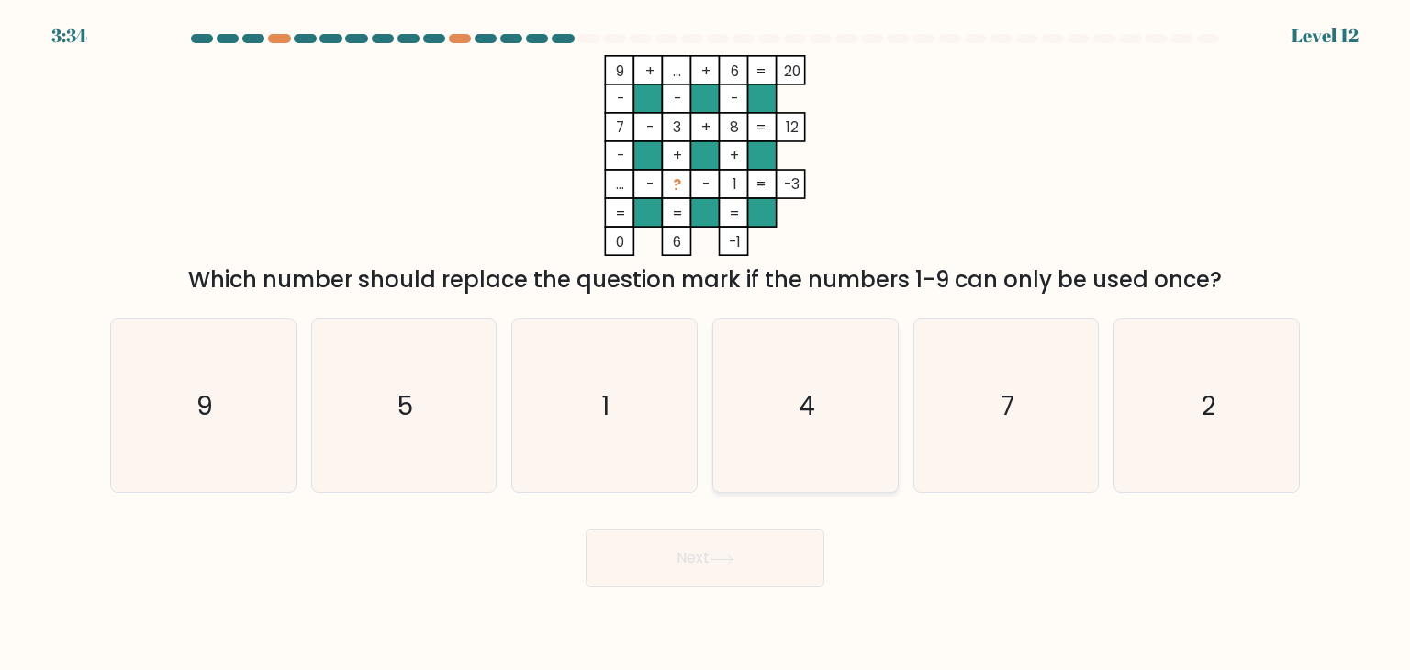
click at [803, 405] on text "4" at bounding box center [807, 405] width 17 height 37
click at [706, 344] on input "d. 4" at bounding box center [705, 339] width 1 height 9
radio input "true"
click at [743, 559] on button "Next" at bounding box center [705, 558] width 239 height 59
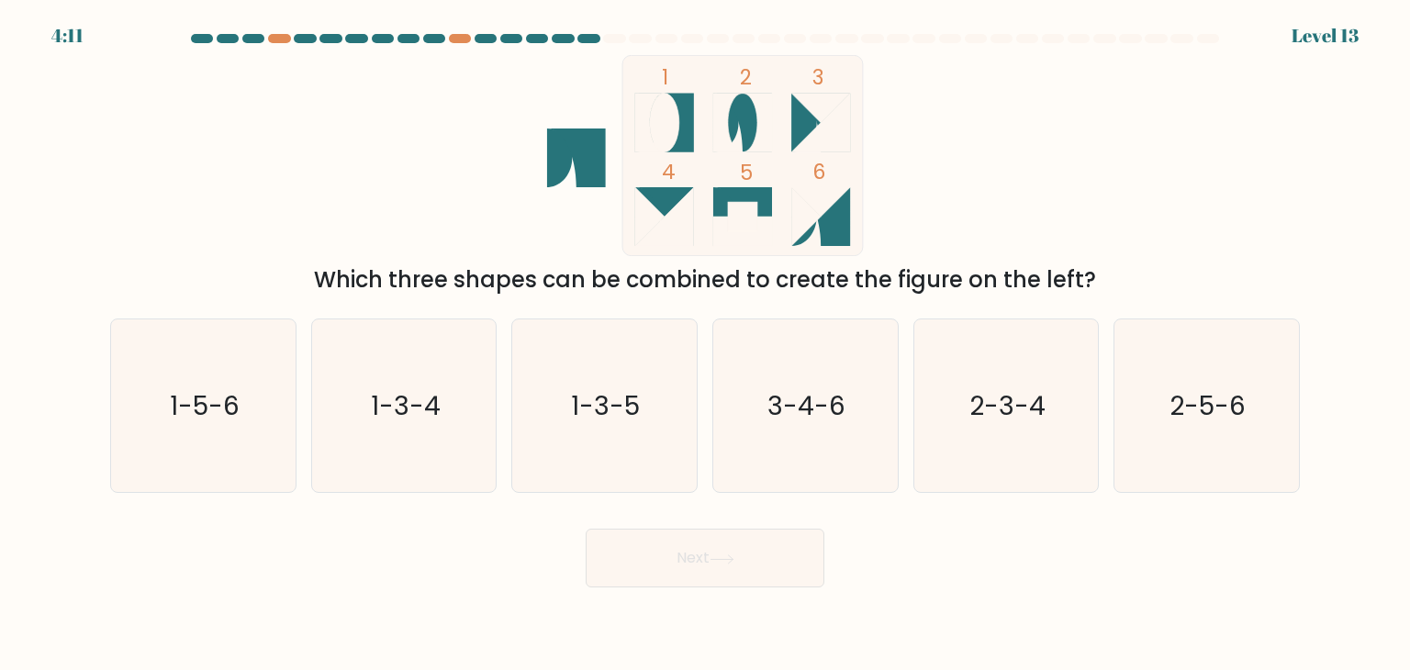
drag, startPoint x: 470, startPoint y: 284, endPoint x: 1091, endPoint y: 288, distance: 621.4
click at [1091, 288] on div "Which three shapes can be combined to create the figure on the left?" at bounding box center [704, 279] width 1167 height 33
click at [376, 189] on div "1 2 3 4 5 6 Which three shapes can be combined to create the figure on the left?" at bounding box center [705, 175] width 1212 height 241
click at [806, 122] on icon at bounding box center [804, 123] width 26 height 59
click at [795, 426] on icon "3-4-6" at bounding box center [805, 405] width 173 height 173
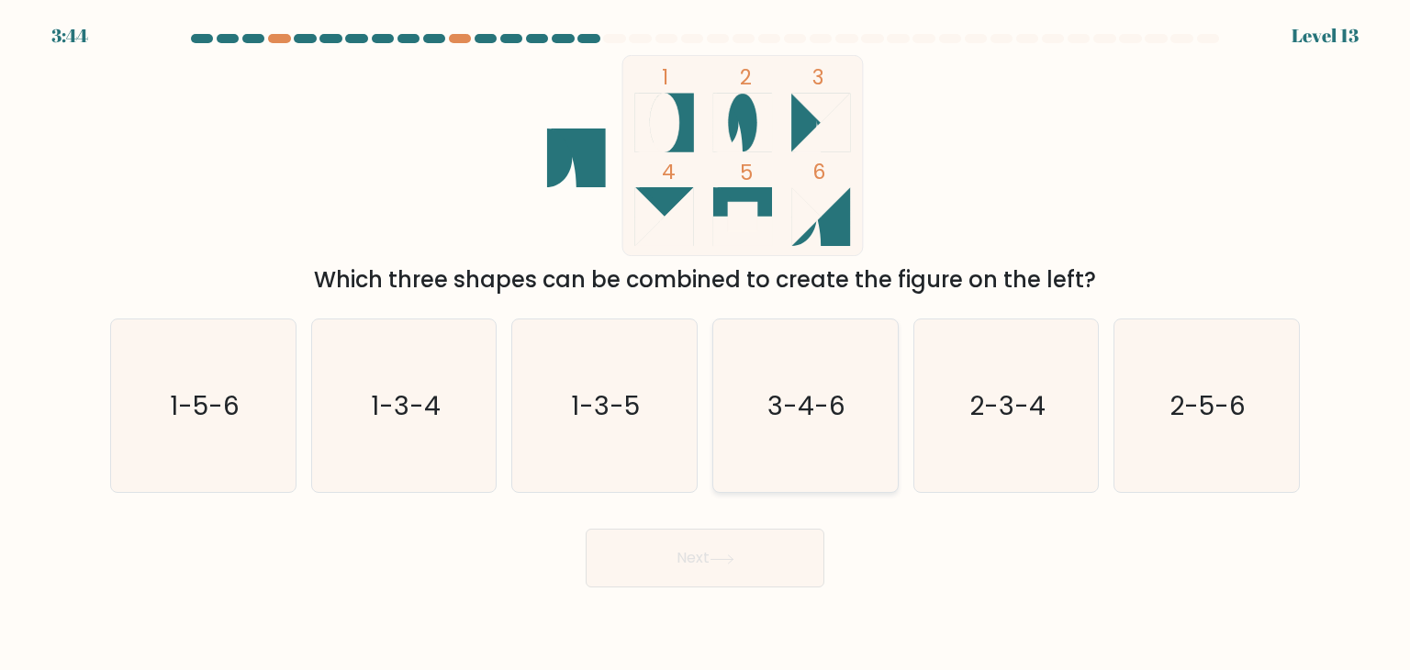
click at [706, 344] on input "d. 3-4-6" at bounding box center [705, 339] width 1 height 9
radio input "true"
click at [749, 564] on button "Next" at bounding box center [705, 558] width 239 height 59
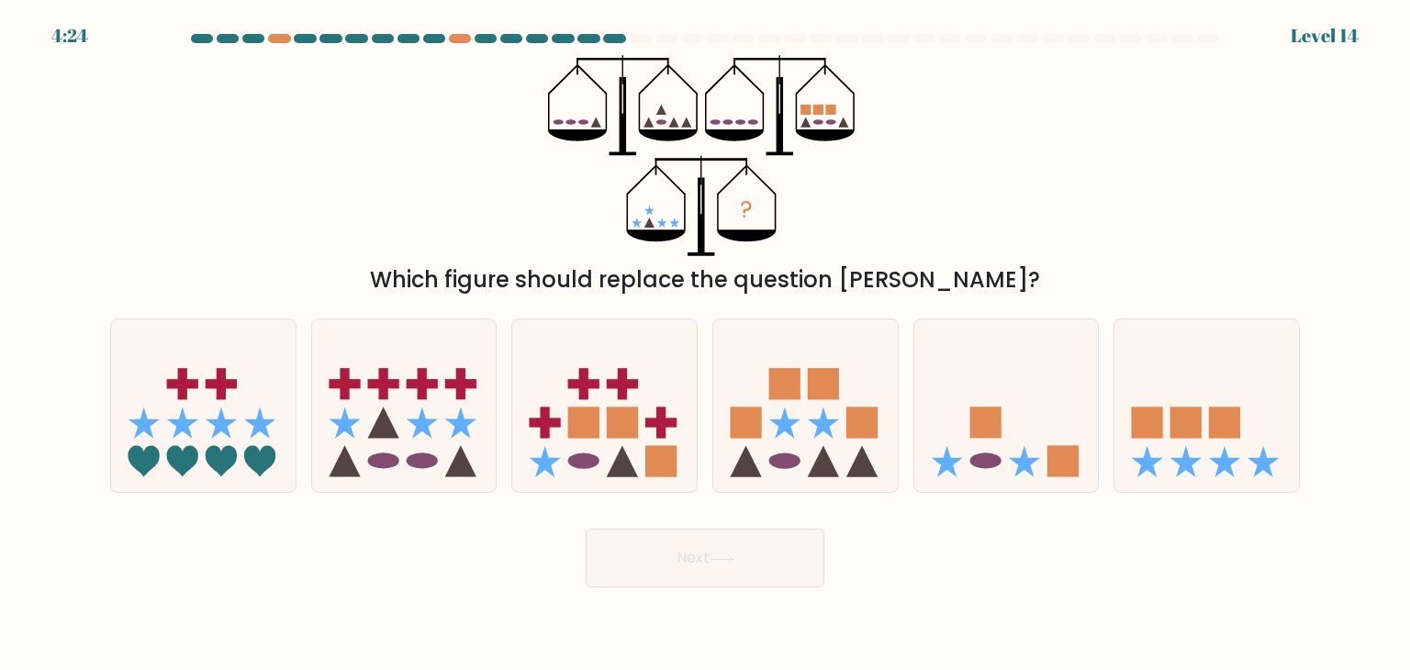
drag, startPoint x: 600, startPoint y: 287, endPoint x: 988, endPoint y: 287, distance: 387.3
click at [988, 287] on div "Which figure should replace the question mark?" at bounding box center [704, 279] width 1167 height 33
click at [1090, 203] on div "? Which figure should replace the question mark?" at bounding box center [705, 175] width 1212 height 241
click at [1017, 454] on icon at bounding box center [1006, 406] width 184 height 152
click at [706, 344] on input "e." at bounding box center [705, 339] width 1 height 9
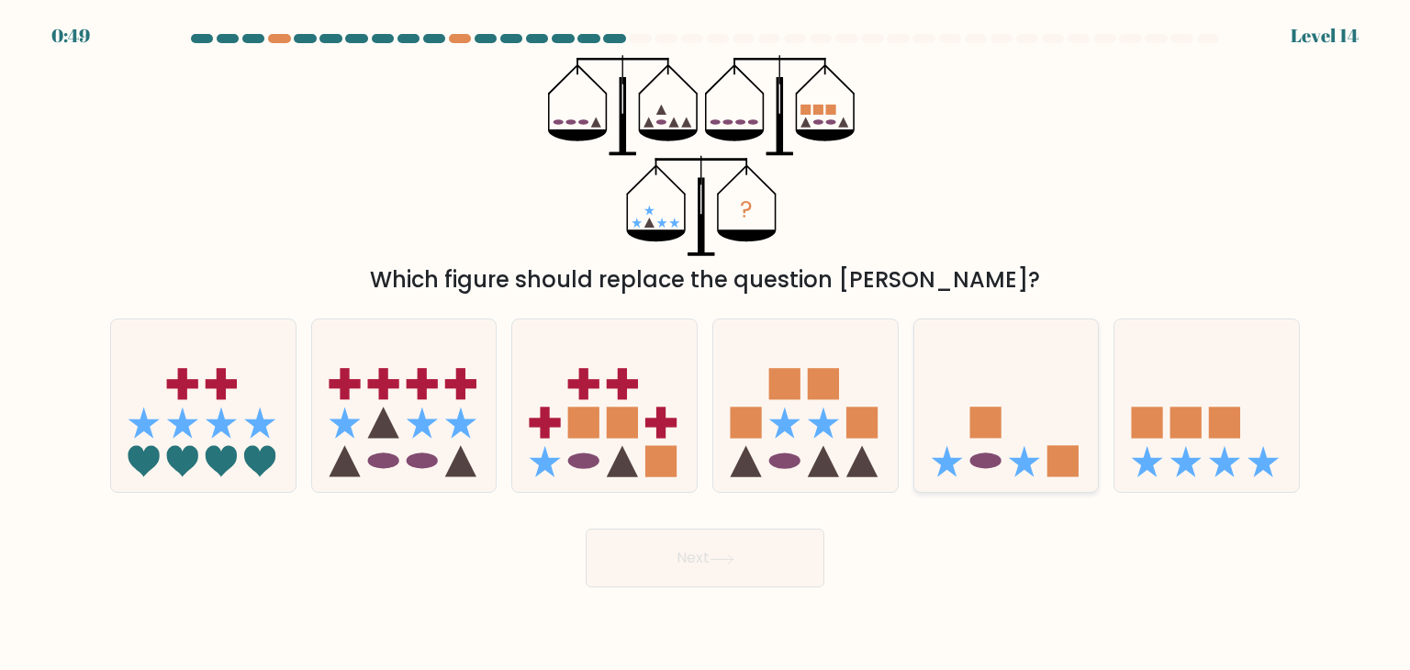
radio input "true"
click at [763, 564] on button "Next" at bounding box center [705, 558] width 239 height 59
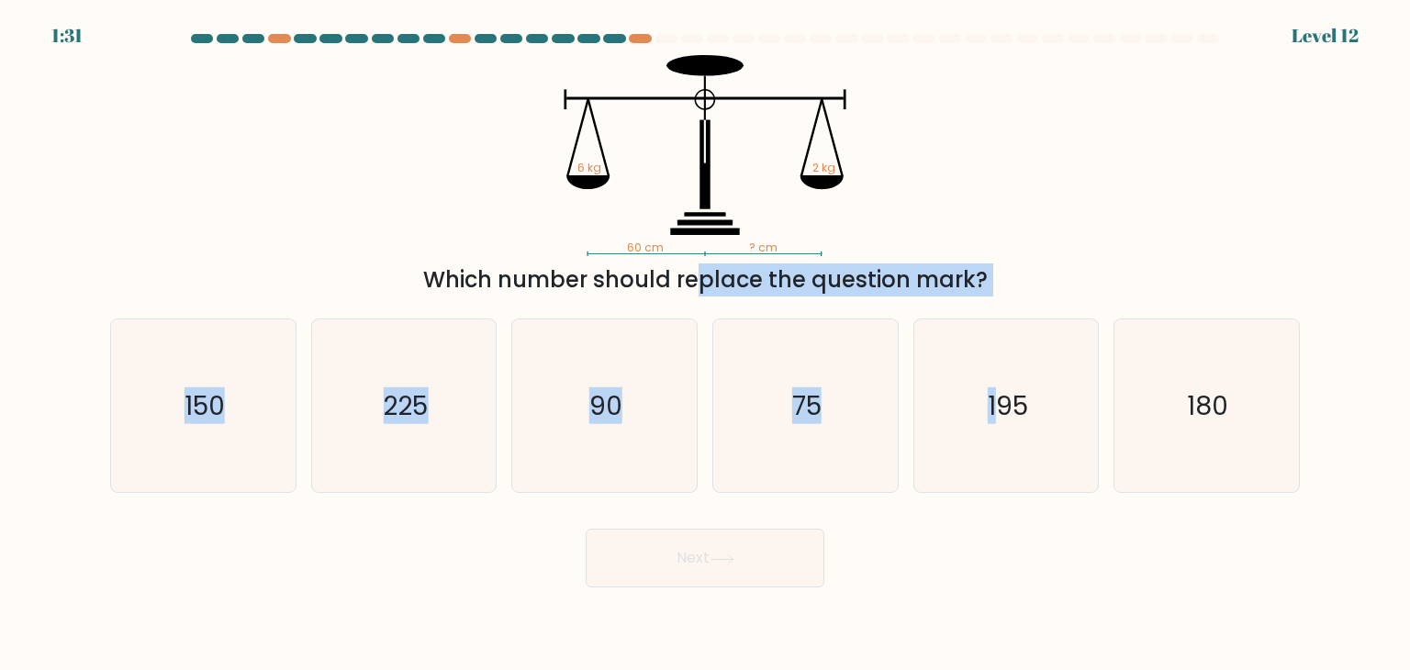
drag, startPoint x: 534, startPoint y: 285, endPoint x: 998, endPoint y: 304, distance: 463.9
click at [998, 304] on form at bounding box center [705, 310] width 1410 height 553
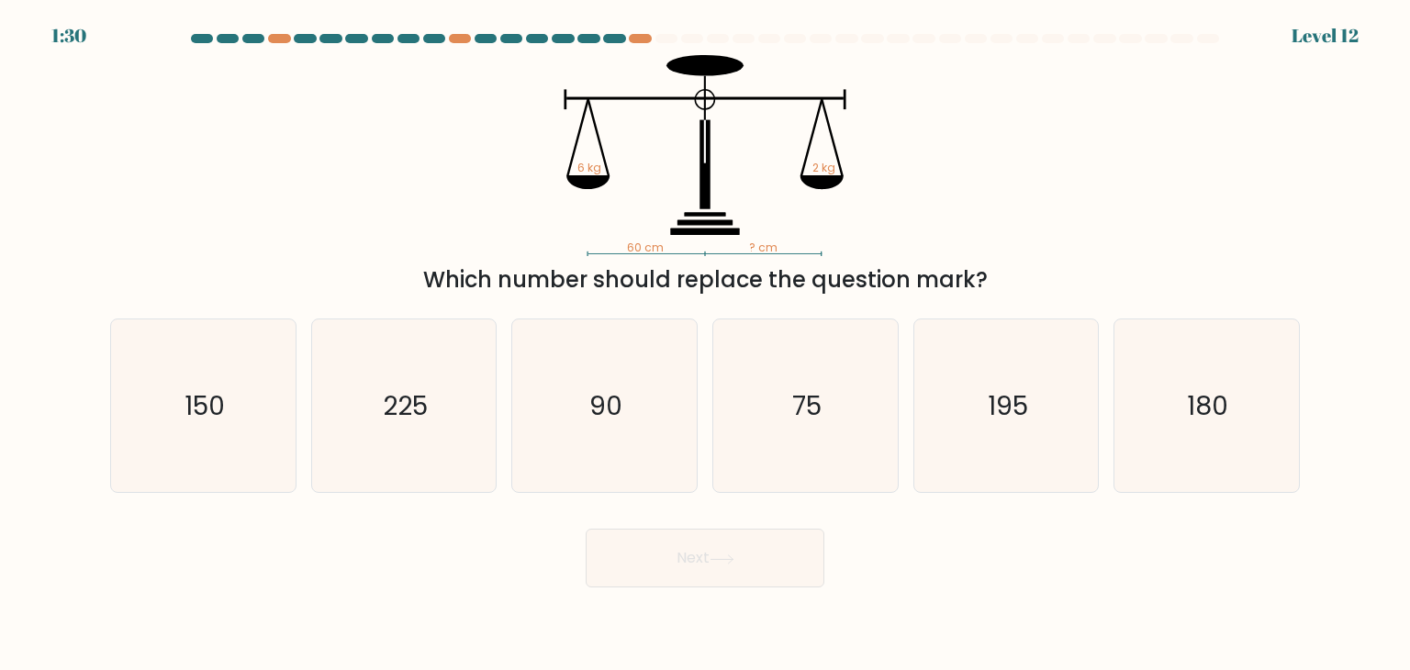
click at [977, 195] on icon "60 cm ? cm 6 kg 2 kg" at bounding box center [705, 155] width 551 height 201
click at [1212, 430] on icon "180" at bounding box center [1206, 405] width 173 height 173
click at [706, 344] on input "f. 180" at bounding box center [705, 339] width 1 height 9
radio input "true"
click at [795, 553] on button "Next" at bounding box center [705, 558] width 239 height 59
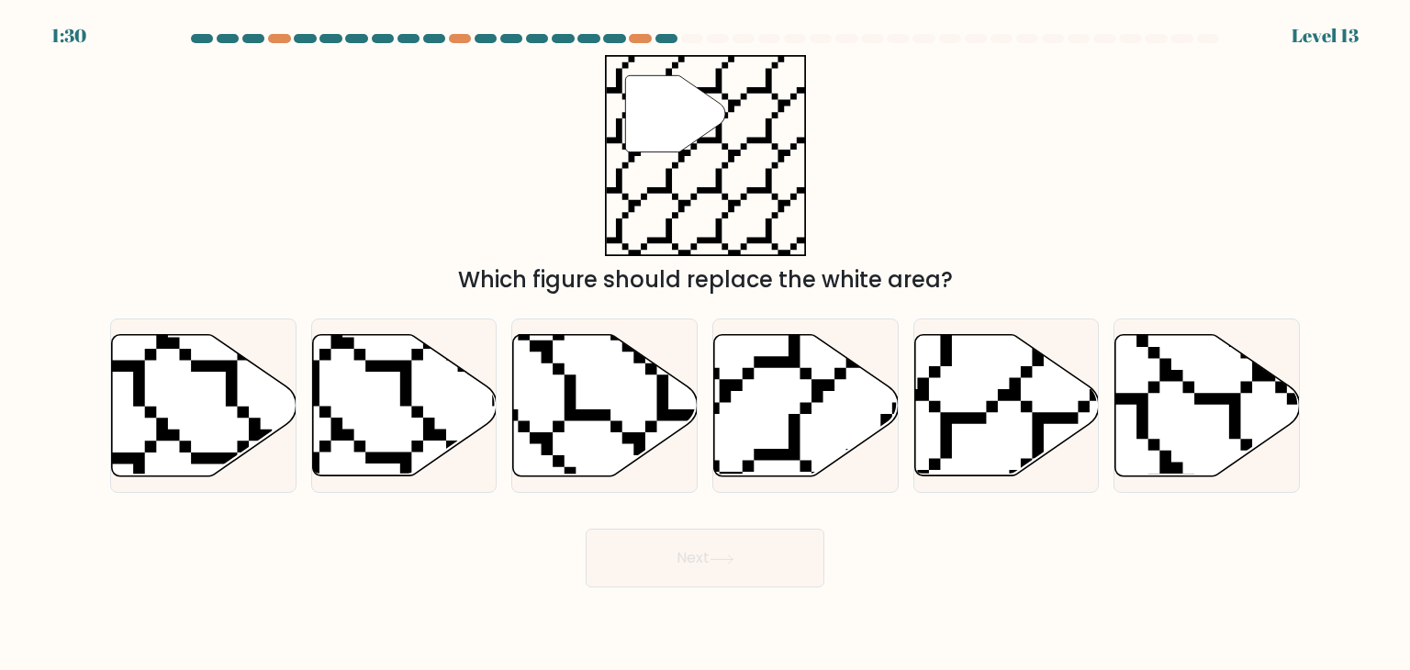
drag, startPoint x: 620, startPoint y: 282, endPoint x: 964, endPoint y: 295, distance: 343.5
click at [964, 295] on div "Which figure should replace the white area?" at bounding box center [704, 279] width 1167 height 33
click at [789, 439] on icon at bounding box center [863, 483] width 368 height 370
click at [706, 344] on input "d." at bounding box center [705, 339] width 1 height 9
radio input "true"
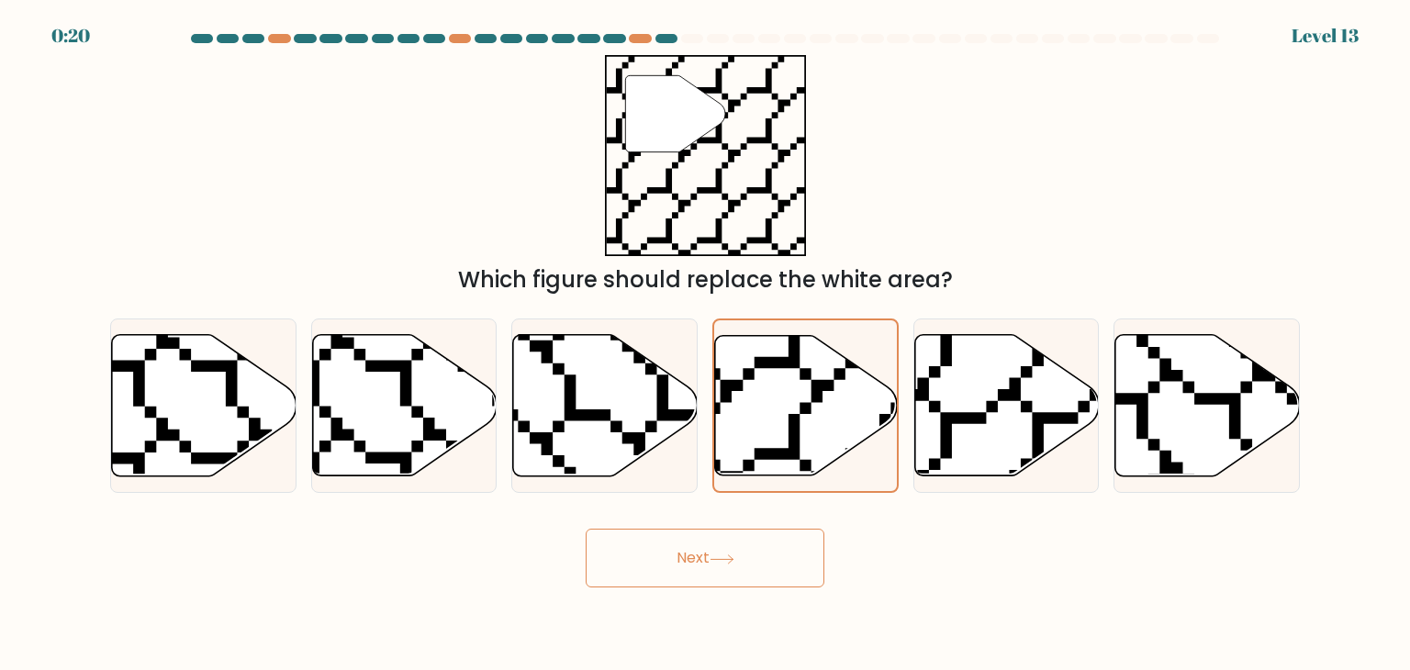
click at [757, 553] on button "Next" at bounding box center [705, 558] width 239 height 59
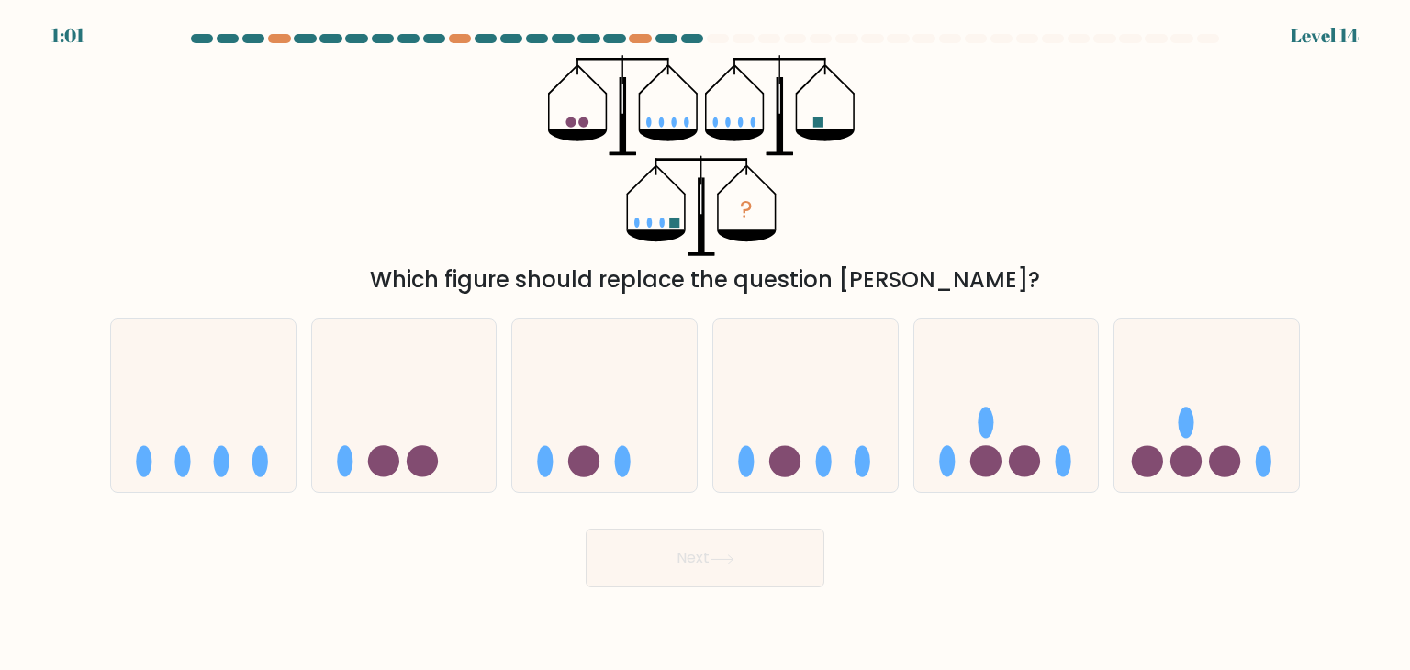
drag, startPoint x: 633, startPoint y: 282, endPoint x: 951, endPoint y: 283, distance: 317.6
click at [951, 283] on div "Which figure should replace the question mark?" at bounding box center [704, 279] width 1167 height 33
click at [1010, 445] on icon at bounding box center [1006, 406] width 184 height 152
click at [706, 344] on input "e." at bounding box center [705, 339] width 1 height 9
radio input "true"
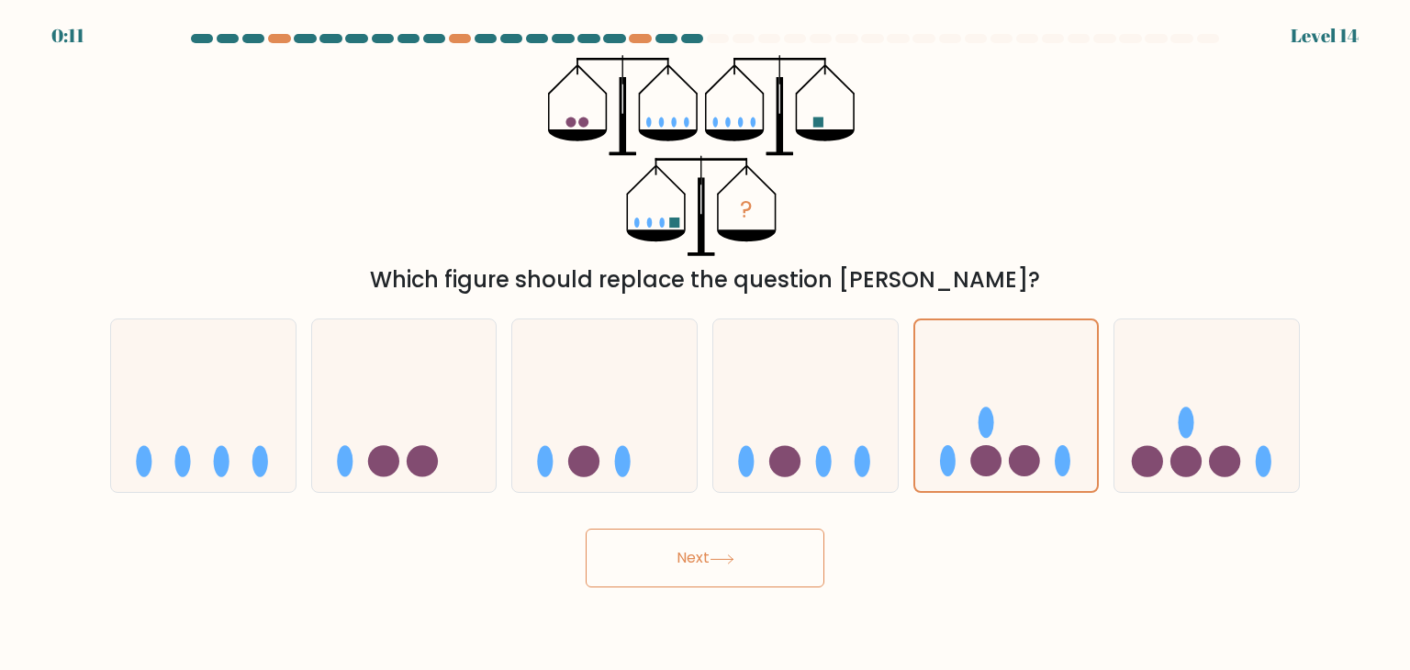
click at [744, 566] on button "Next" at bounding box center [705, 558] width 239 height 59
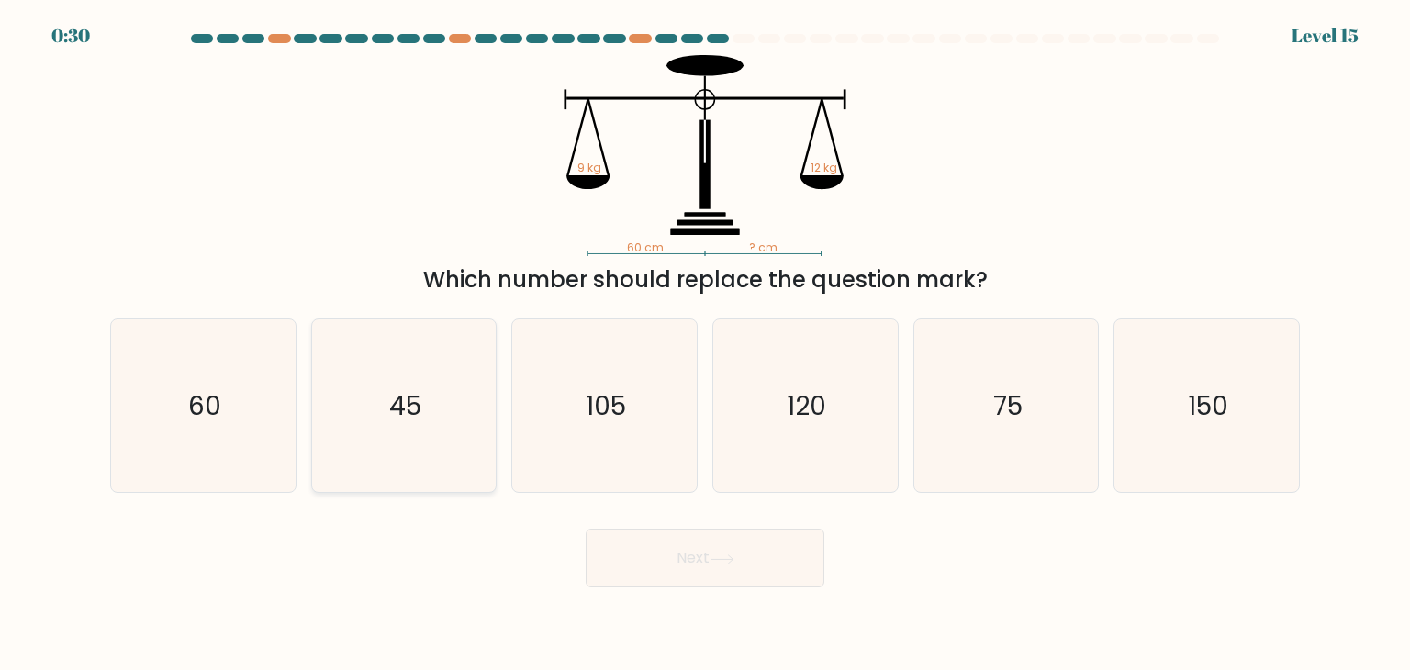
click at [452, 427] on icon "45" at bounding box center [404, 405] width 173 height 173
click at [705, 344] on input "b. 45" at bounding box center [705, 339] width 1 height 9
radio input "true"
click at [747, 568] on button "Next" at bounding box center [705, 558] width 239 height 59
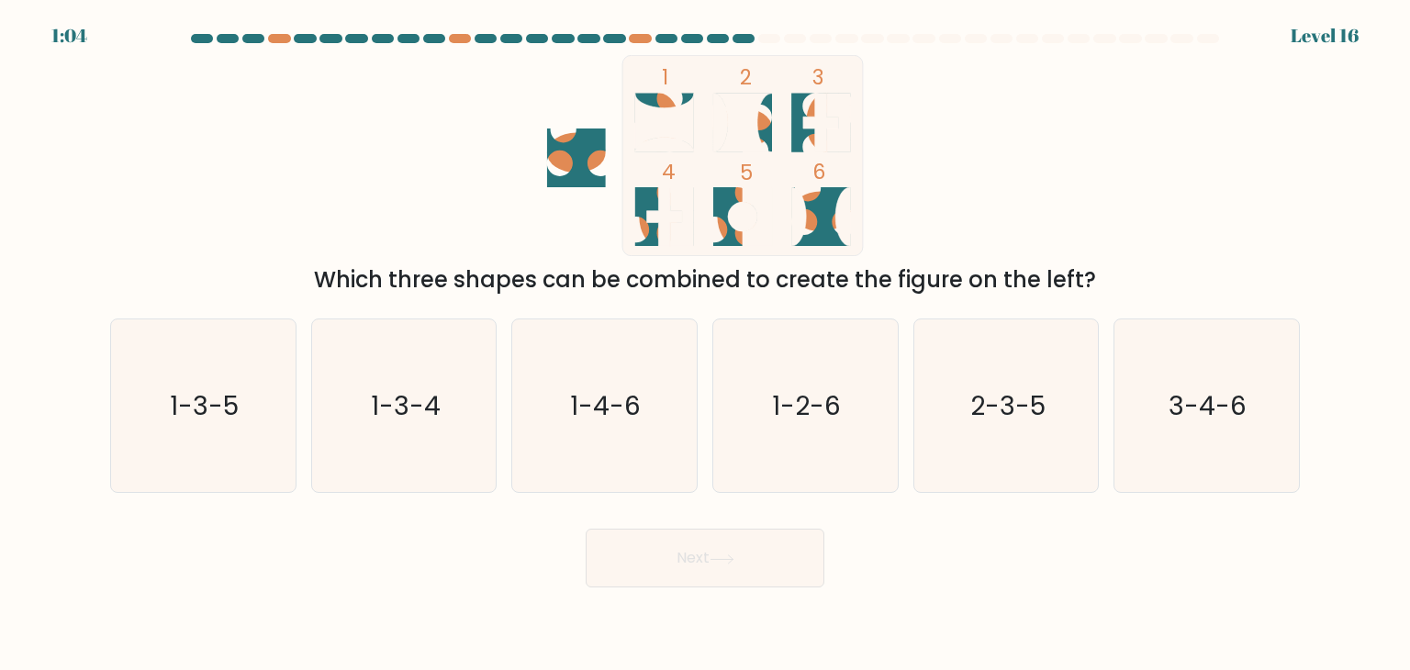
drag, startPoint x: 529, startPoint y: 281, endPoint x: 1094, endPoint y: 294, distance: 565.5
click at [1094, 294] on div "Which three shapes can be combined to create the figure on the left?" at bounding box center [704, 279] width 1167 height 33
click at [193, 201] on div "1 2 3 4 5 6 Which three shapes can be combined to create the figure on the left?" at bounding box center [705, 175] width 1212 height 241
click at [757, 141] on icon at bounding box center [742, 123] width 59 height 59
click at [810, 233] on icon at bounding box center [820, 216] width 59 height 59
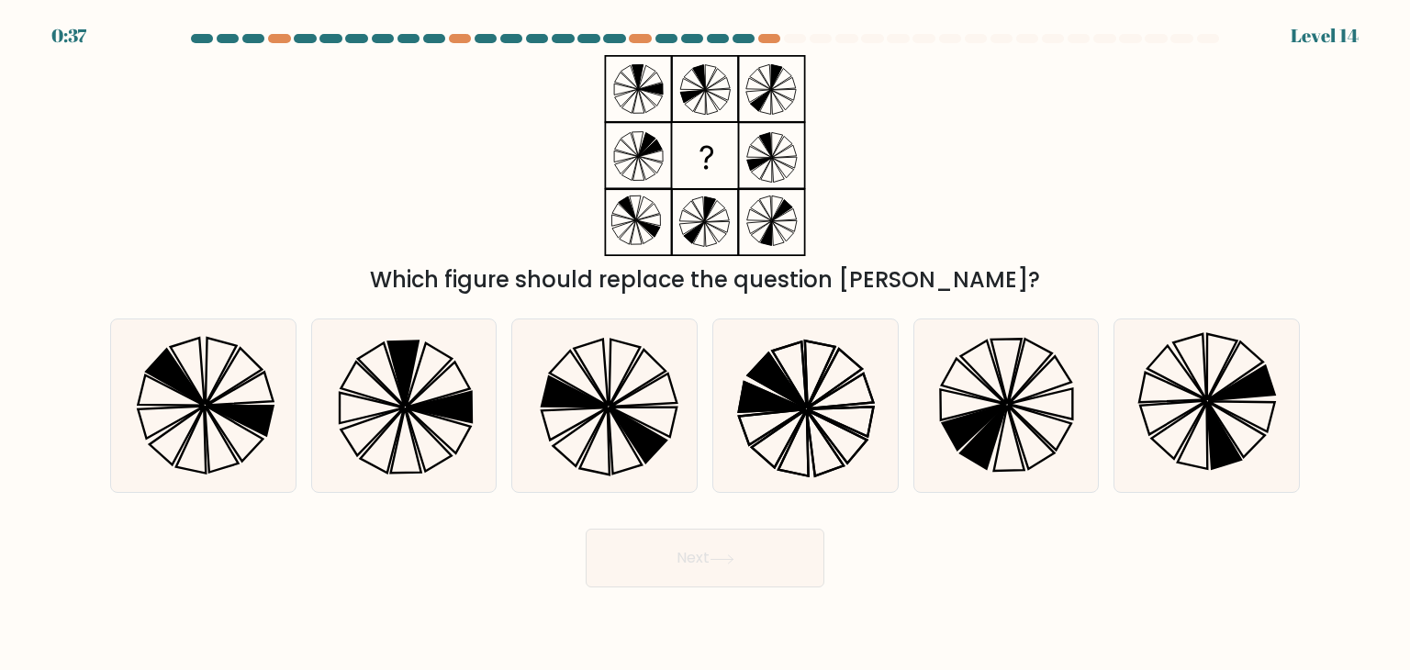
drag, startPoint x: 601, startPoint y: 278, endPoint x: 994, endPoint y: 289, distance: 393.0
click at [994, 289] on div "Which figure should replace the question [PERSON_NAME]?" at bounding box center [704, 279] width 1167 height 33
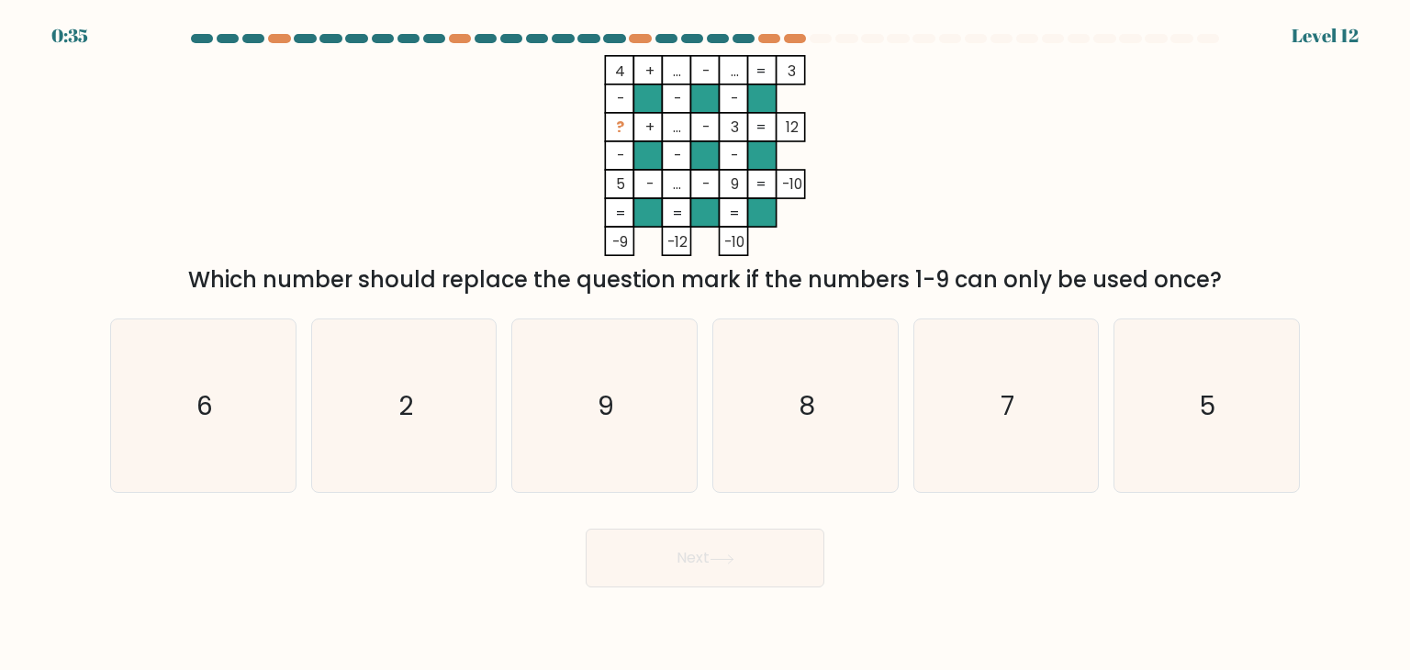
drag, startPoint x: 415, startPoint y: 278, endPoint x: 1106, endPoint y: 291, distance: 691.2
click at [1106, 291] on div "Which number should replace the question mark if the numbers 1-9 can only be us…" at bounding box center [704, 279] width 1167 height 33
click at [1069, 151] on div "4 + ... - ... 3 - - - ? + ... - 3 12 - - - 5 - ... - 9 = -10 = = = = -9 -12 -10…" at bounding box center [705, 175] width 1212 height 241
